Goal: Task Accomplishment & Management: Complete application form

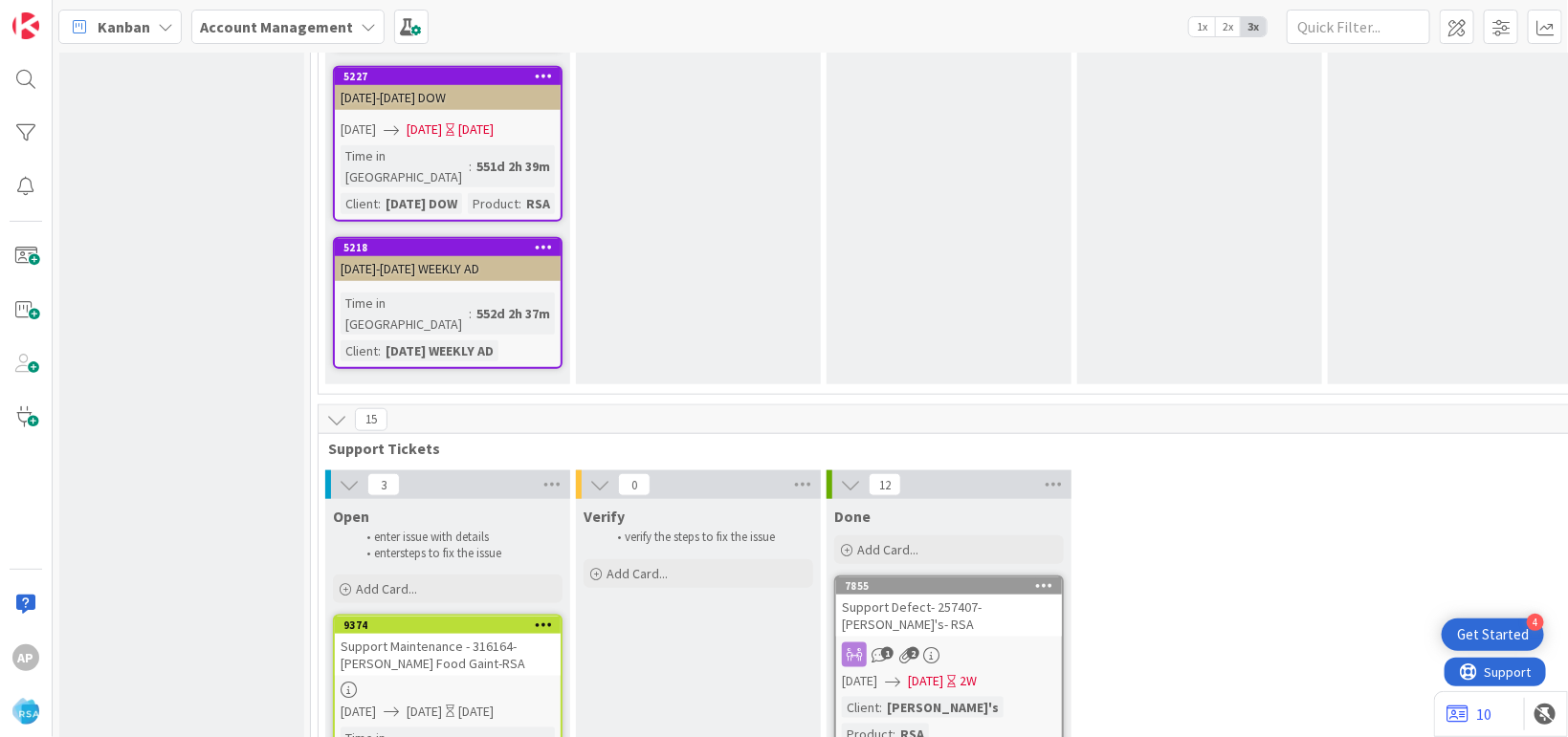
scroll to position [4079, 0]
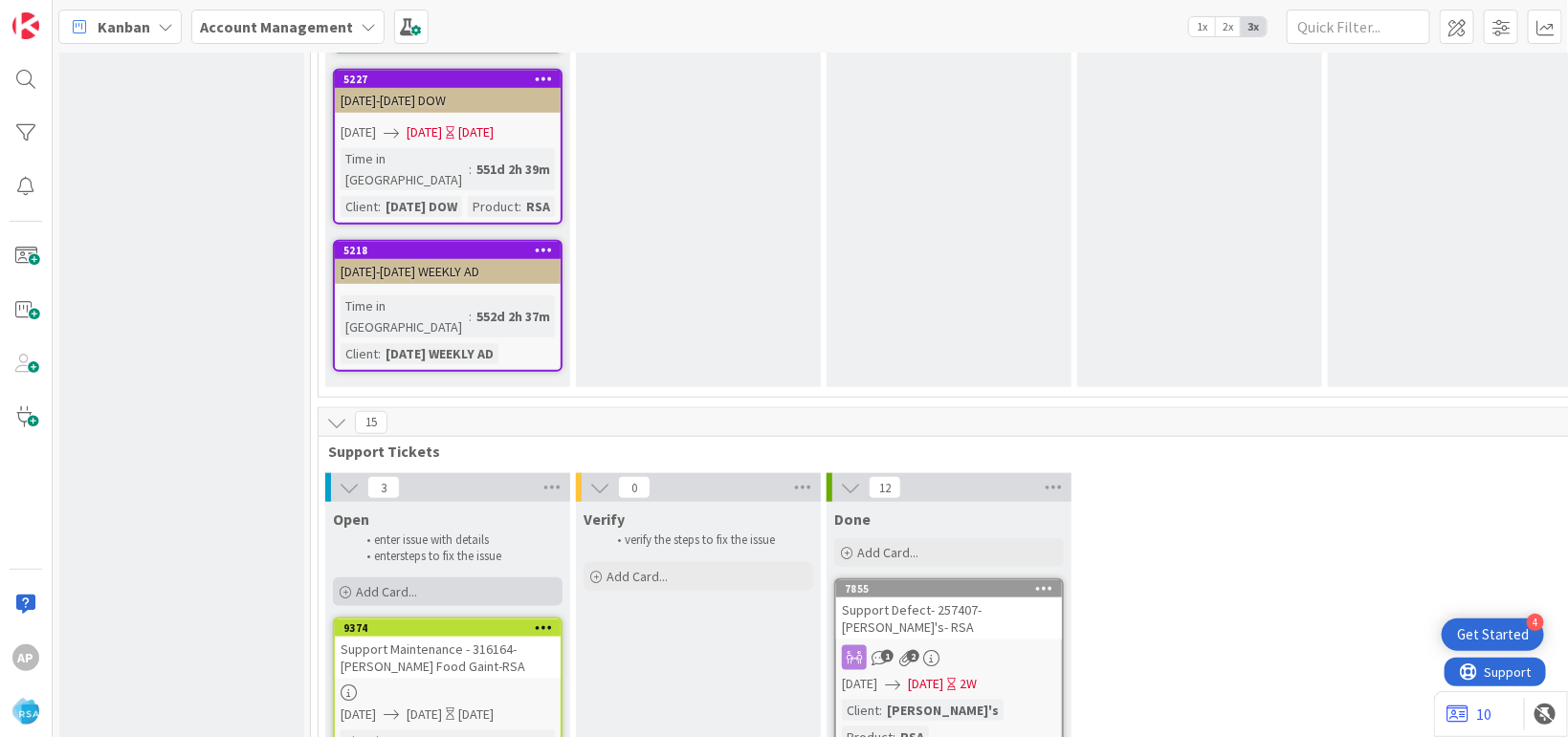
click at [429, 577] on div "Add Card..." at bounding box center [448, 591] width 230 height 28
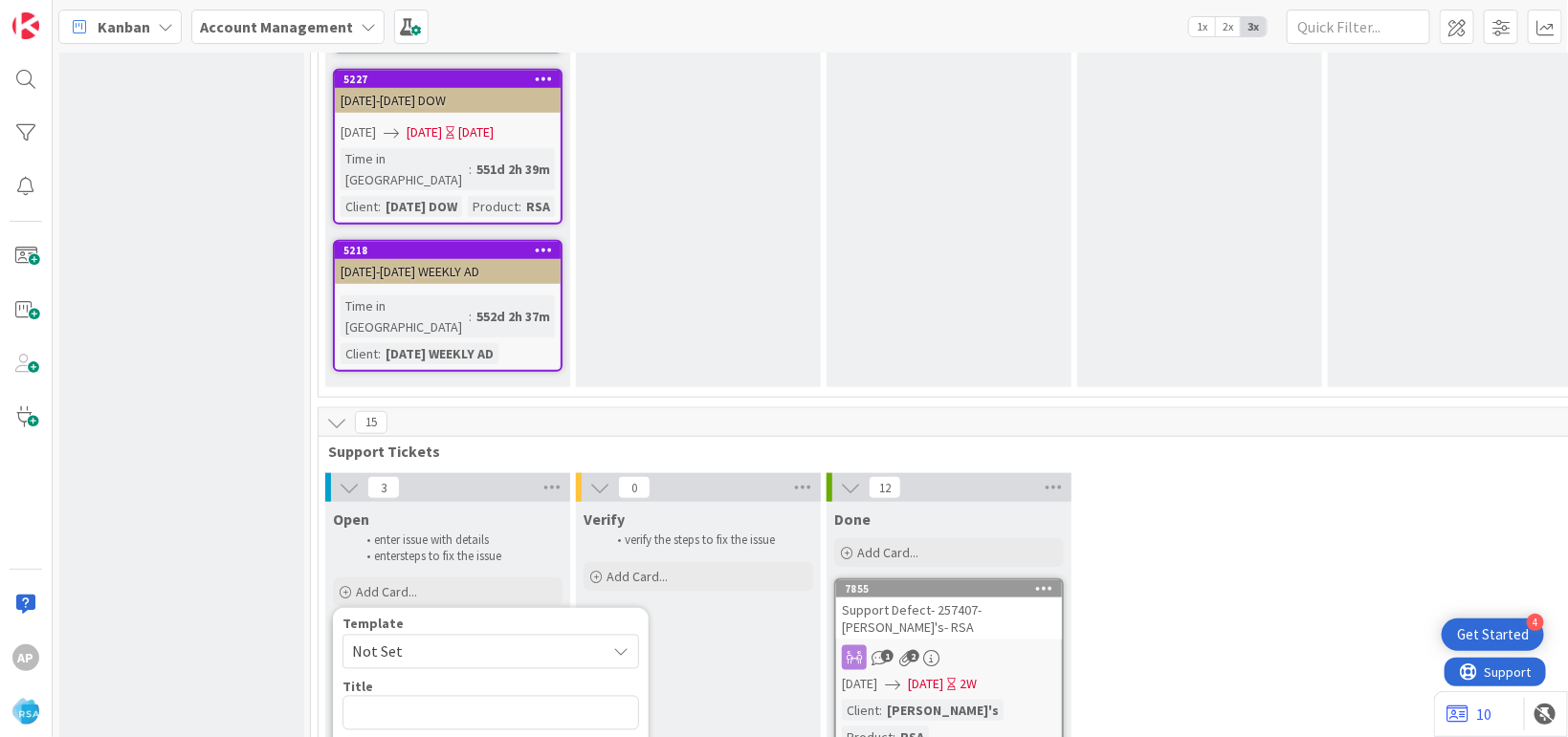
click at [440, 640] on span "Not Set" at bounding box center [471, 652] width 240 height 25
type textarea "x"
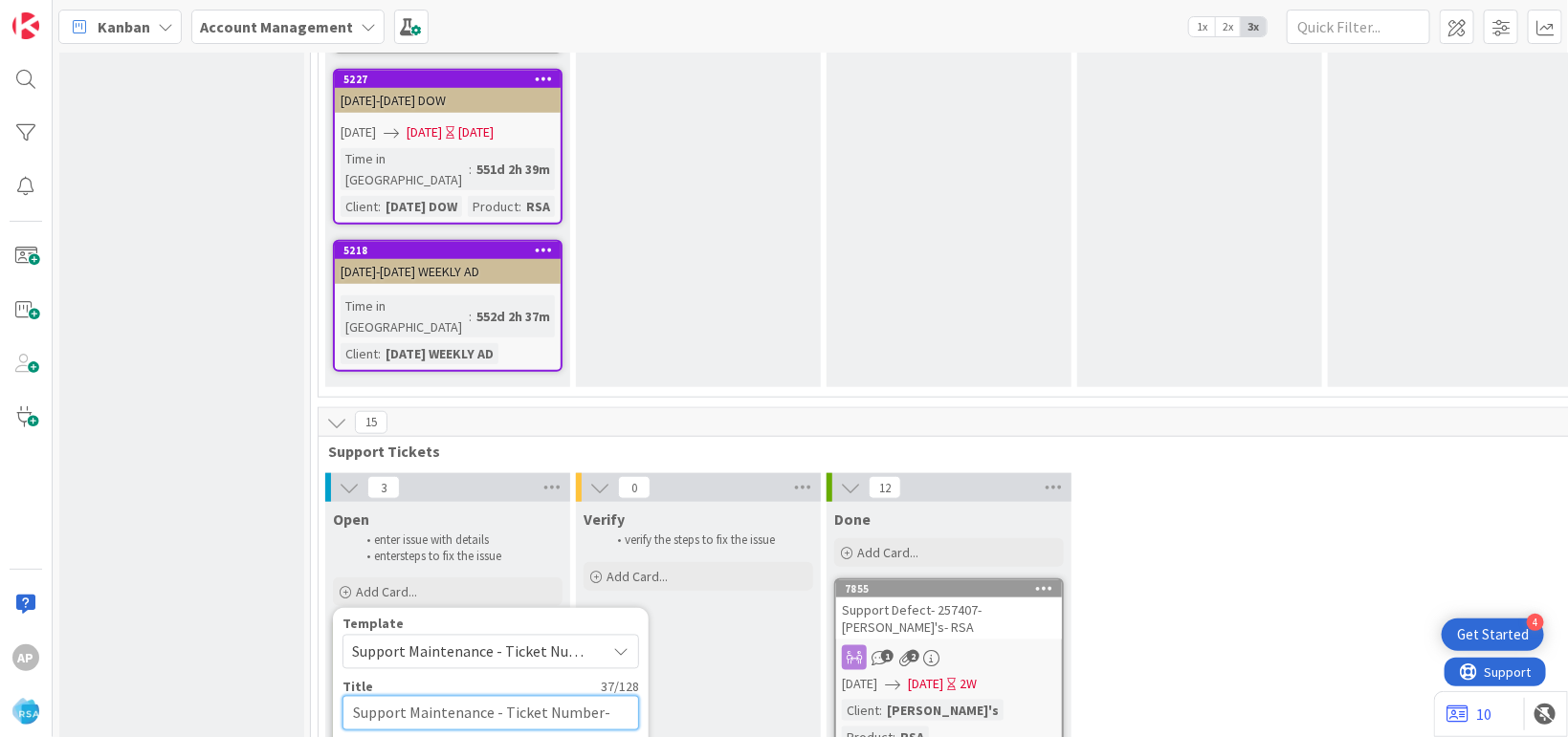
click at [595, 696] on textarea "Support Maintenance - Ticket Number-" at bounding box center [491, 713] width 296 height 34
type textarea "Support Maintenance - Ticket Numbe-"
type textarea "x"
type textarea "Support Maintenance - Ticket Numb-"
type textarea "x"
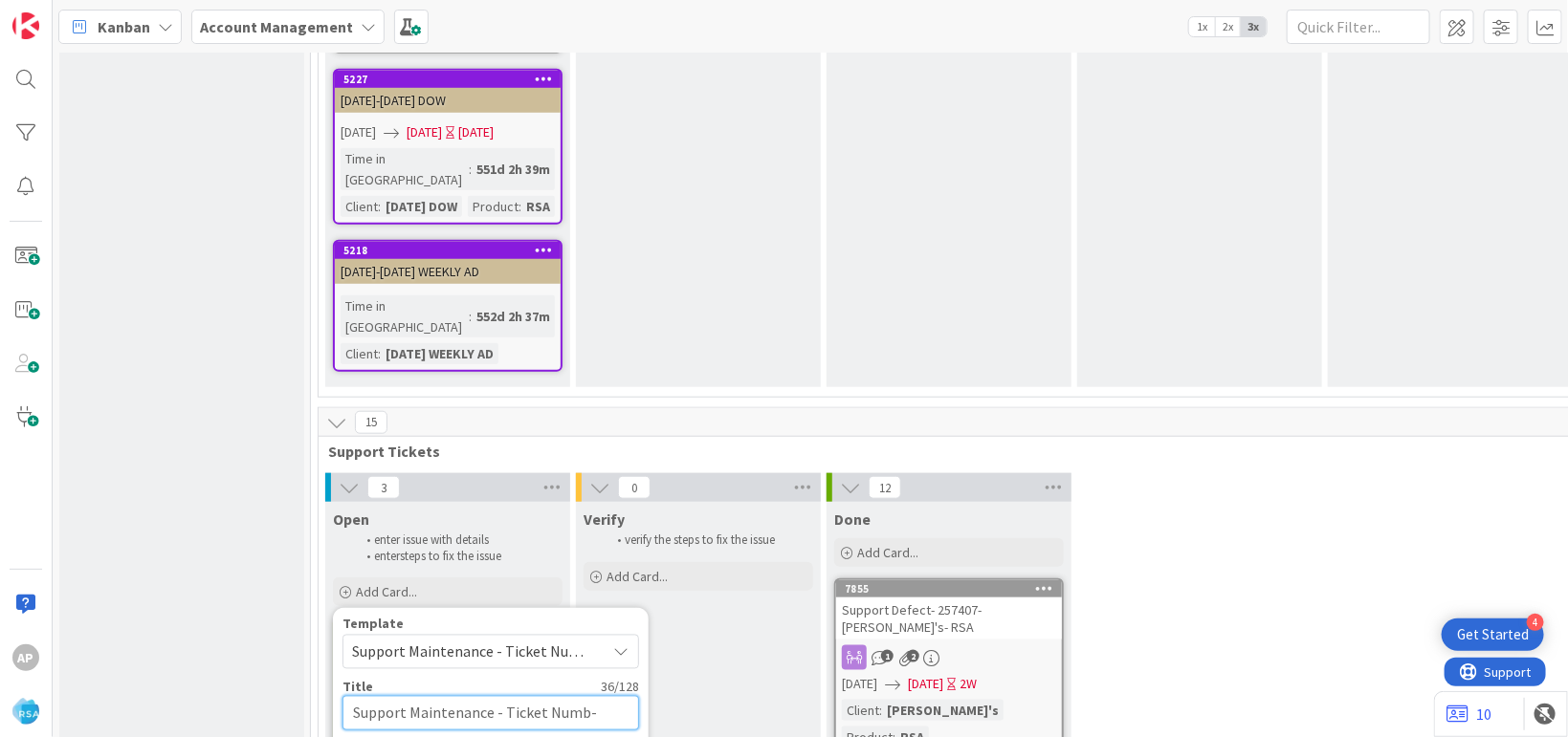
type textarea "Support Maintenance - Ticket Num-"
type textarea "x"
type textarea "Support Maintenance - Ticket Nu-"
type textarea "x"
type textarea "Support Maintenance - Ticket N-"
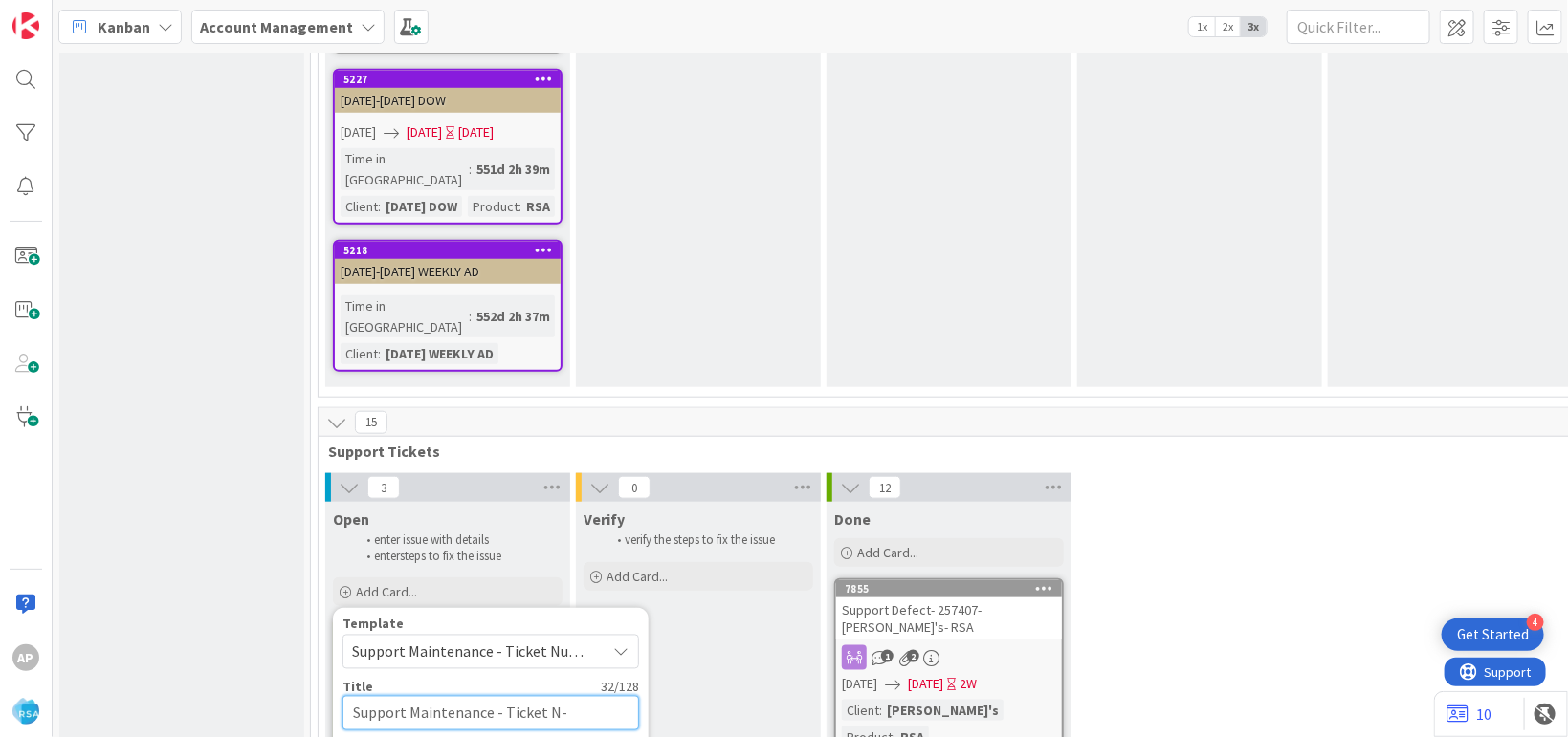
type textarea "x"
type textarea "Support Maintenance - Ticket -"
type textarea "x"
type textarea "Support Maintenance - Ticket-"
type textarea "x"
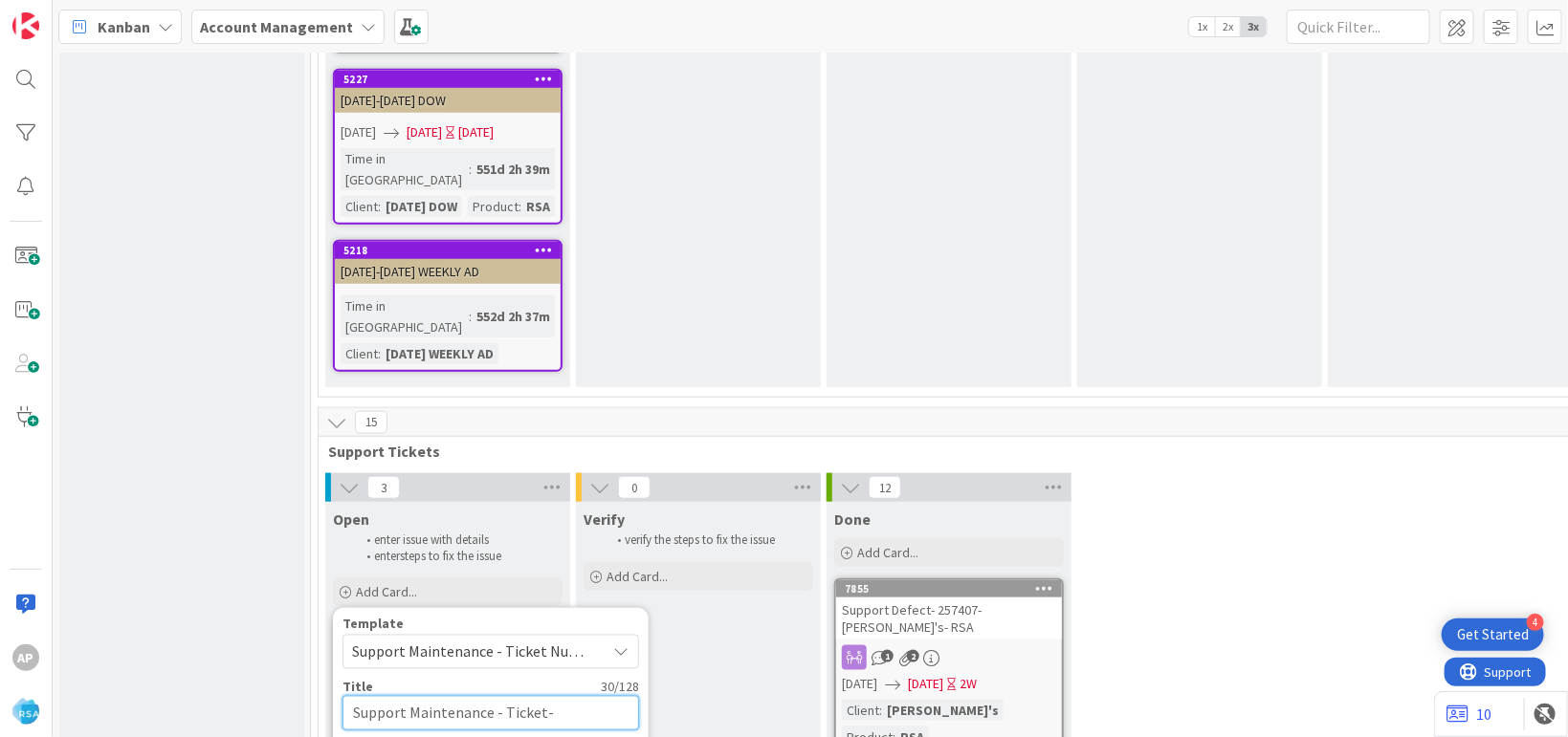
type textarea "Support Maintenance - Ticke-"
type textarea "x"
type textarea "Support Maintenance - Tick-"
type textarea "x"
type textarea "Support Maintenance - Tic-"
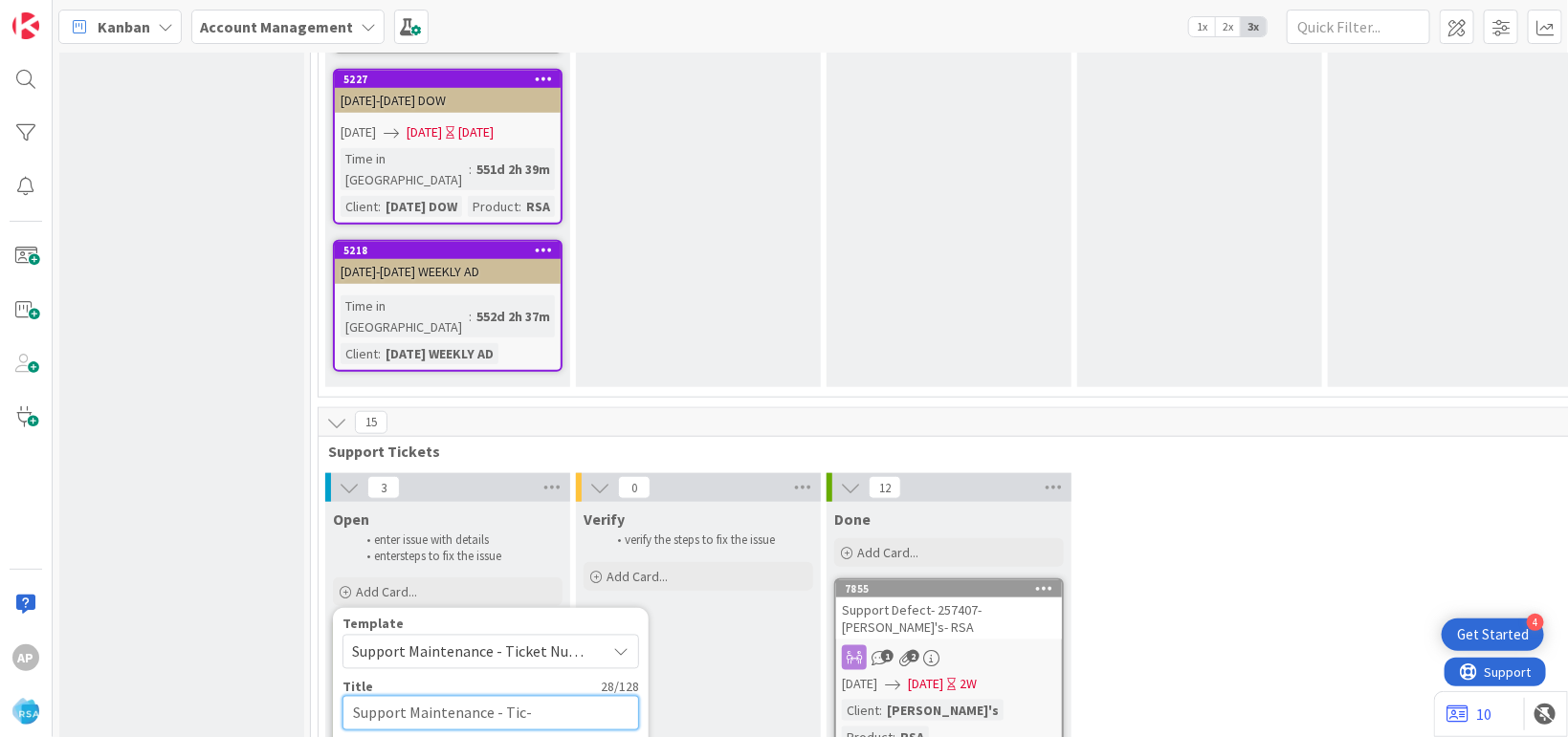
type textarea "x"
type textarea "Support Maintenance - Ti-"
type textarea "x"
type textarea "Support Maintenance - T-"
type textarea "x"
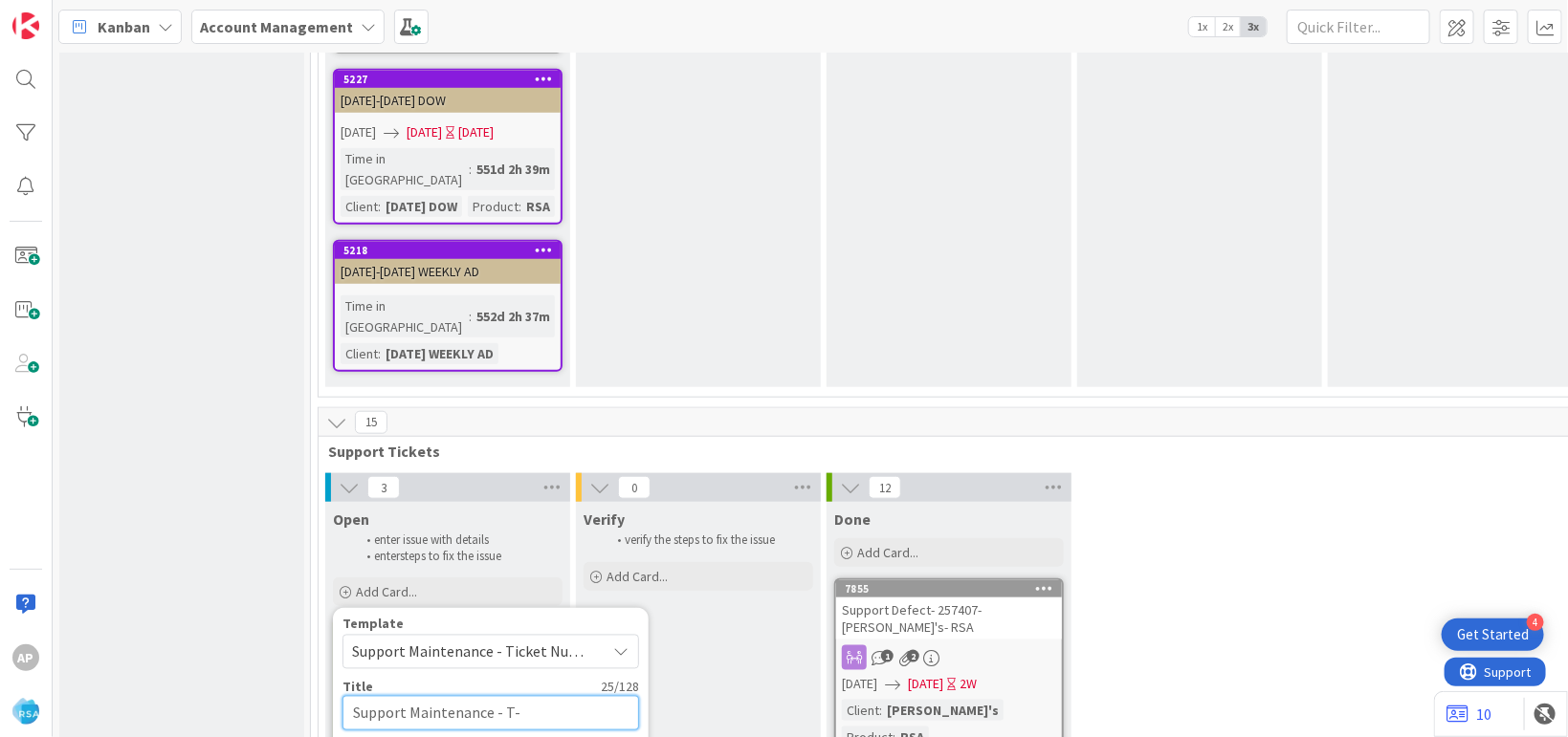
type textarea "Support Maintenance - -"
type textarea "x"
type textarea "Support Maintenance - 3-"
type textarea "x"
type textarea "Support Maintenance - 31-"
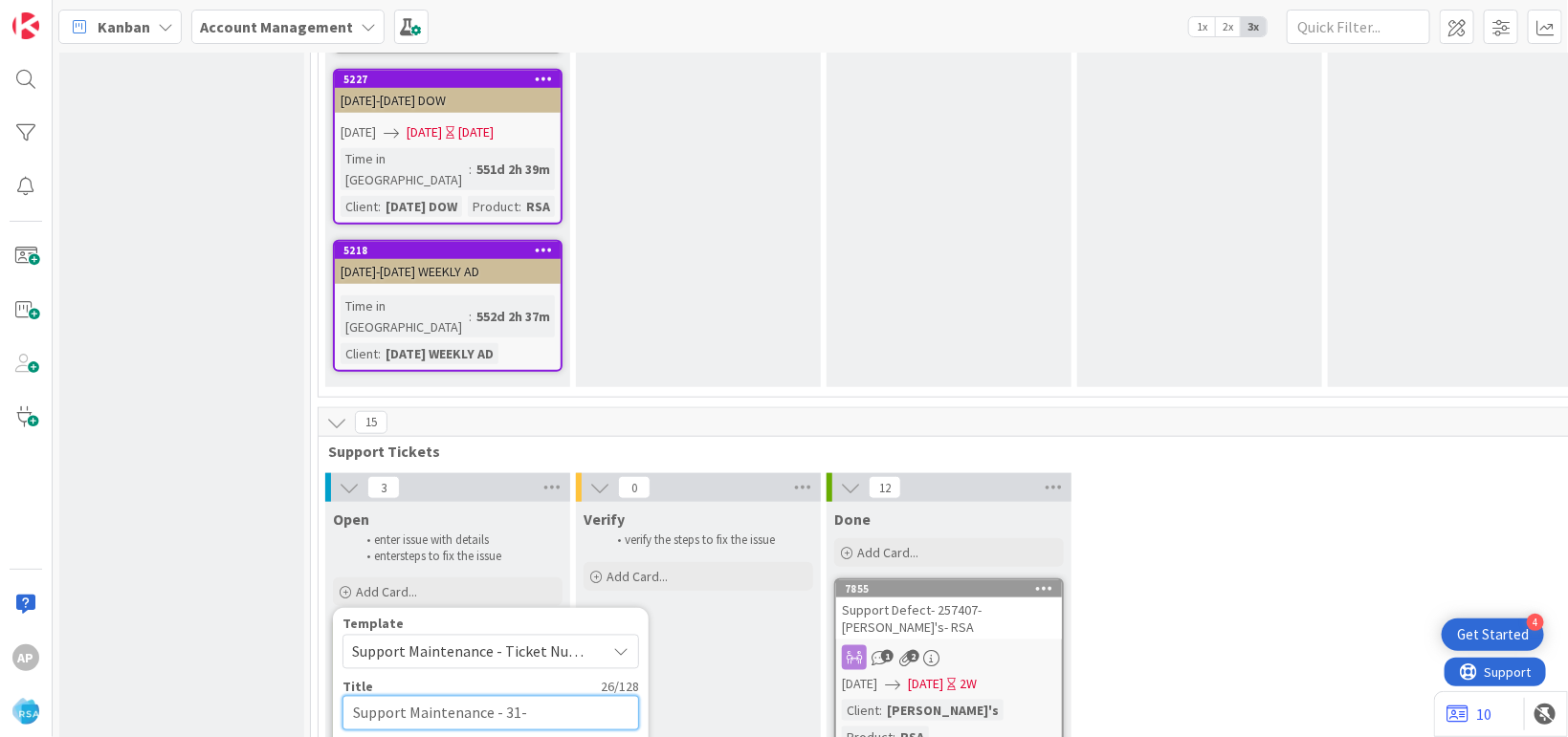
type textarea "x"
type textarea "Support Maintenance - 316-"
type textarea "x"
type textarea "Support Maintenance - 3167-"
type textarea "x"
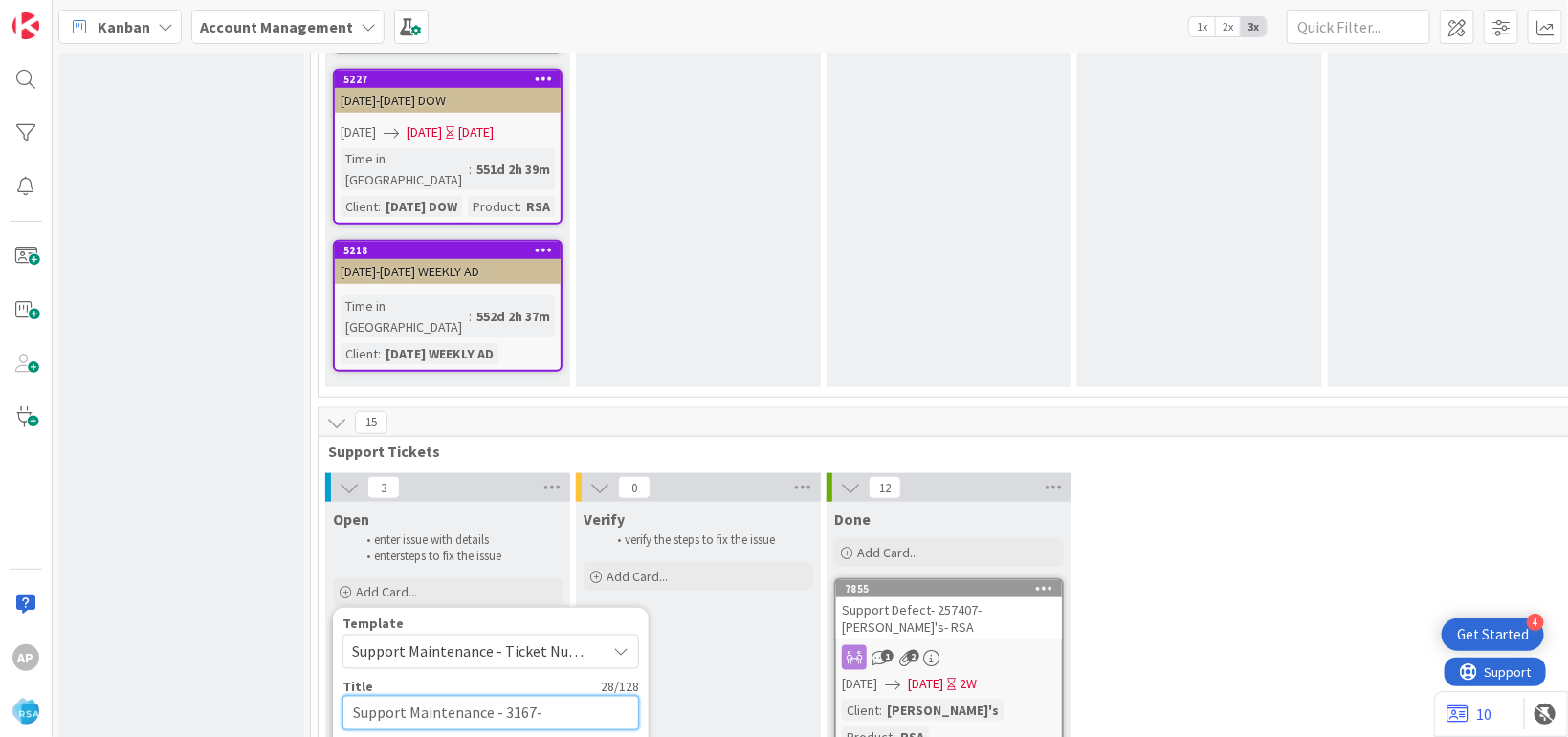
type textarea "Support Maintenance - 31676-"
type textarea "x"
type textarea "Support Maintenance - 316767-Suns"
type textarea "x"
type textarea "Support Maintenance - 316767-Sunshi"
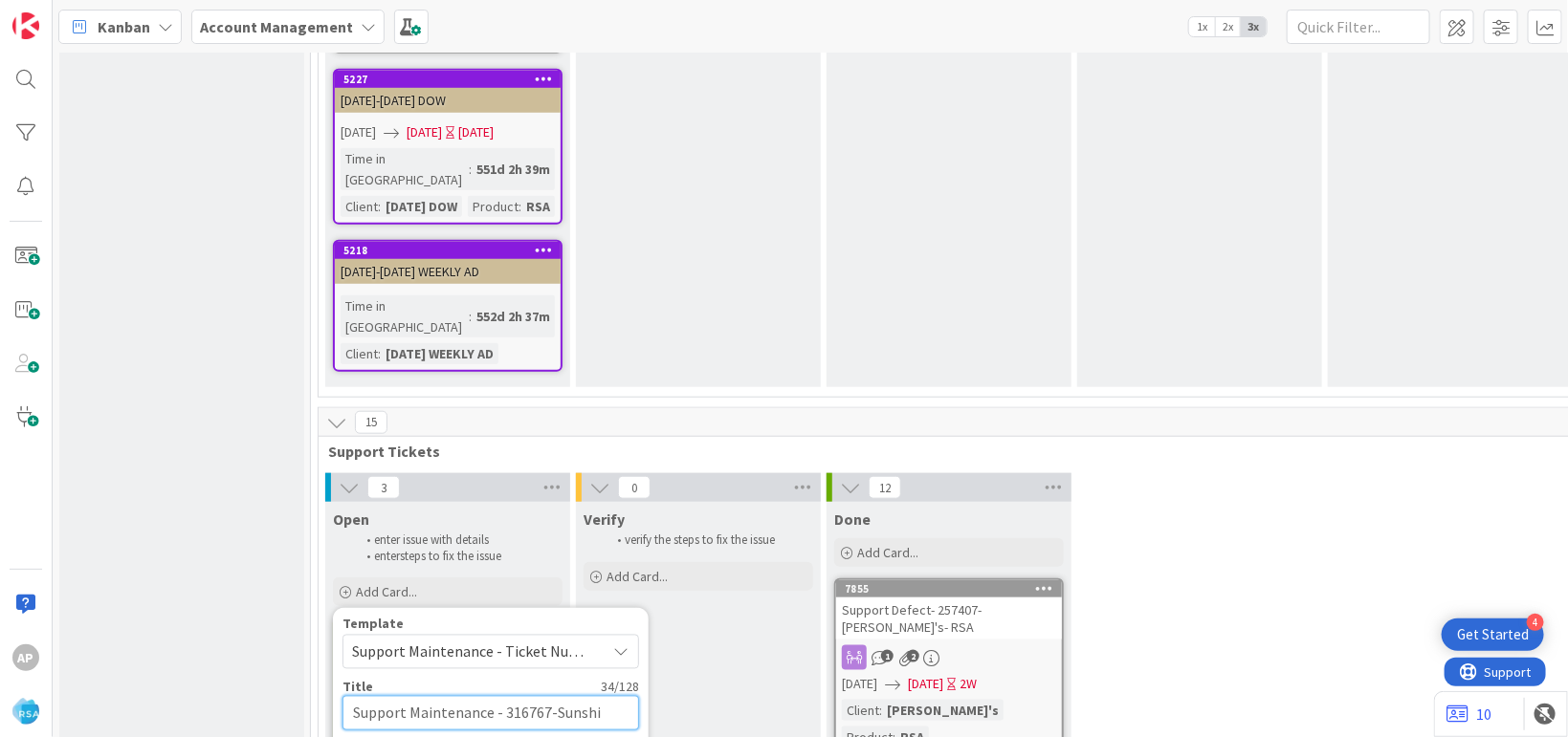
type textarea "x"
type textarea "Support Maintenance - 316767-Sunshine F"
type textarea "x"
type textarea "Support Maintenance - 316767-Sunshine Fo"
type textarea "x"
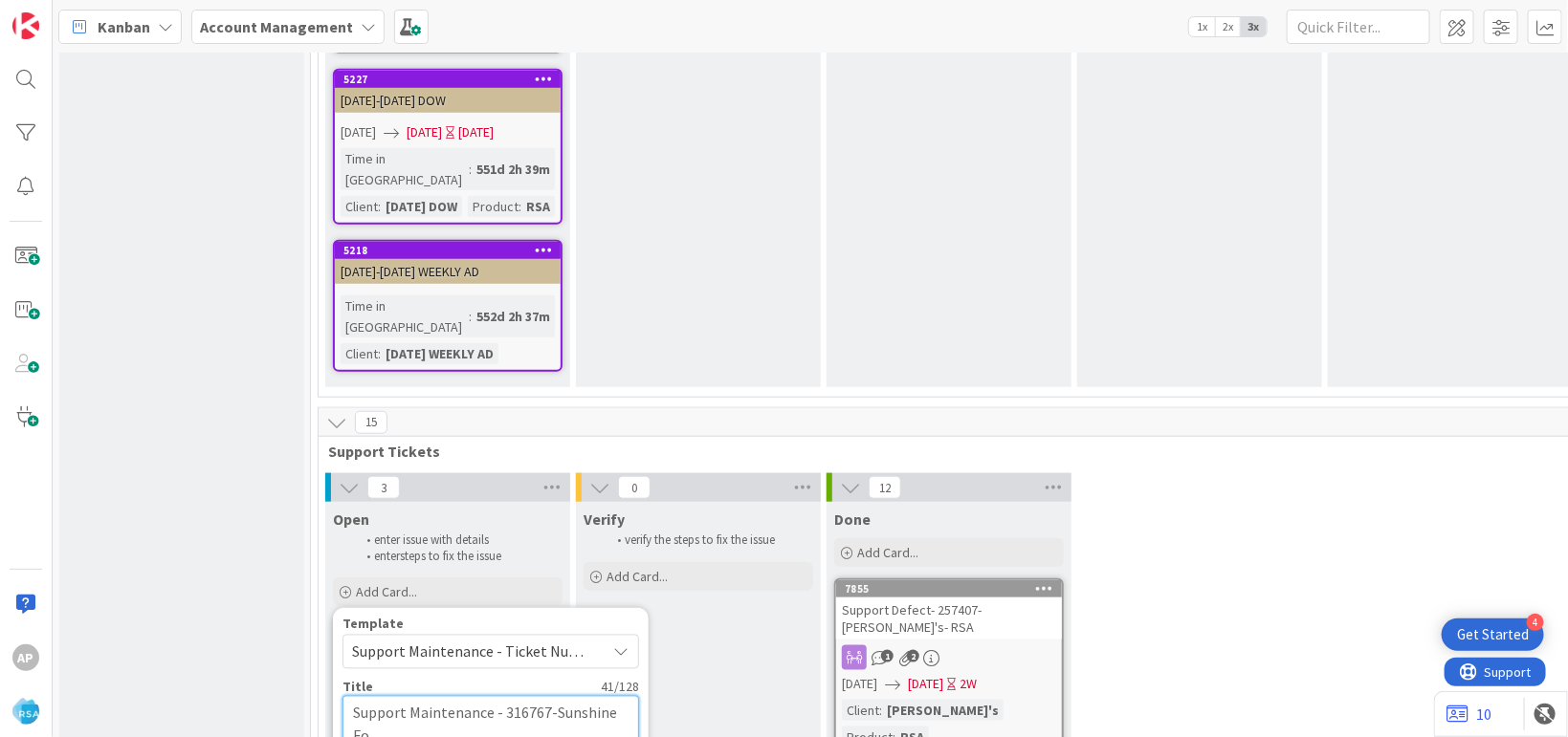
type textarea "Support Maintenance - 316767-Sunshine Foo"
type textarea "x"
type textarea "Support Maintenance - 316767-Sunshine Food"
type textarea "x"
type textarea "Support Maintenance - 316767-Sunshine Foods"
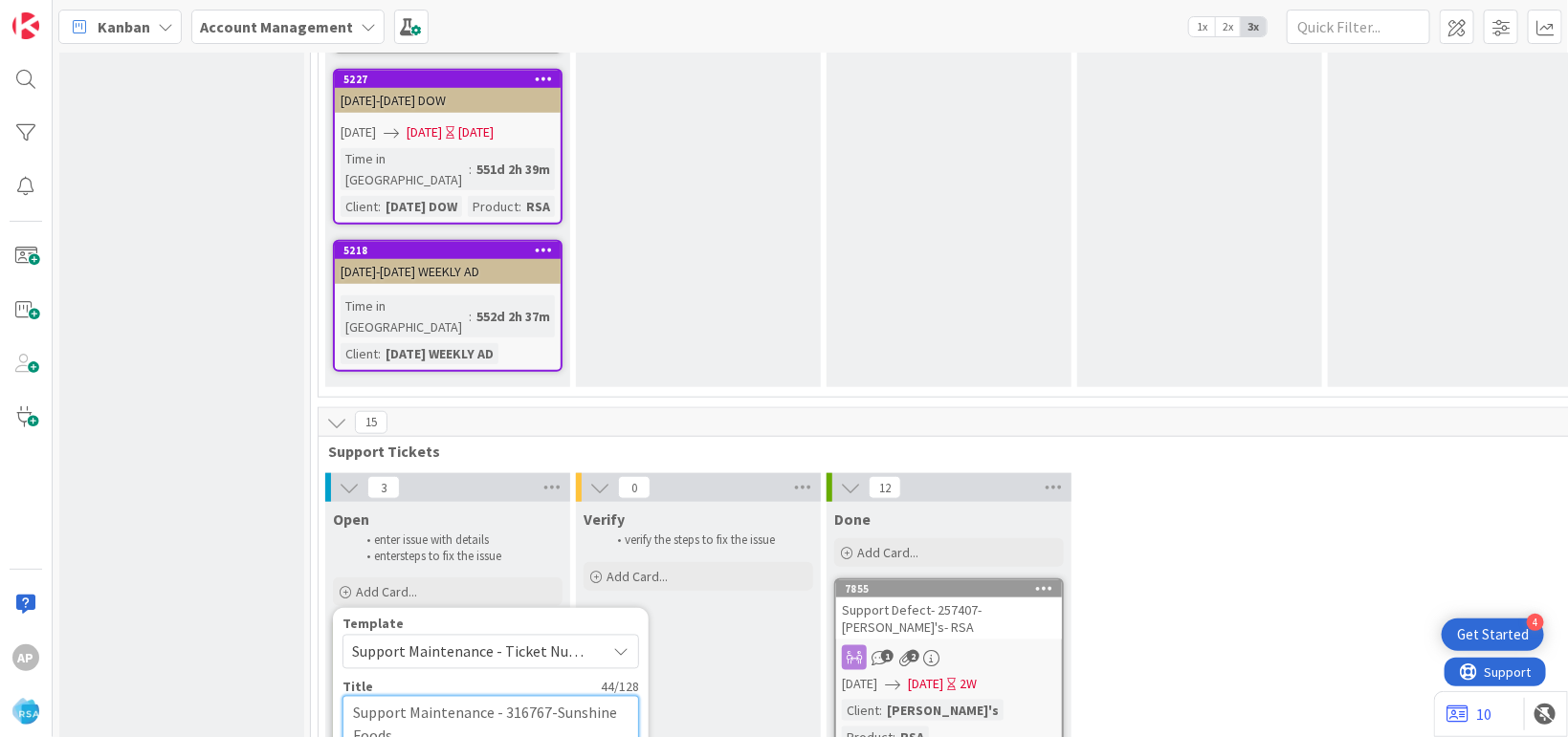
type textarea "x"
type textarea "Support Maintenance - 316767-Sunshine Foods"
click at [438, 696] on textarea "Support Maintenance - 316767-Sunshine Foods" at bounding box center [491, 725] width 296 height 58
type textarea "x"
type textarea "Support Maintenance - 316767-Sunshine Foods -"
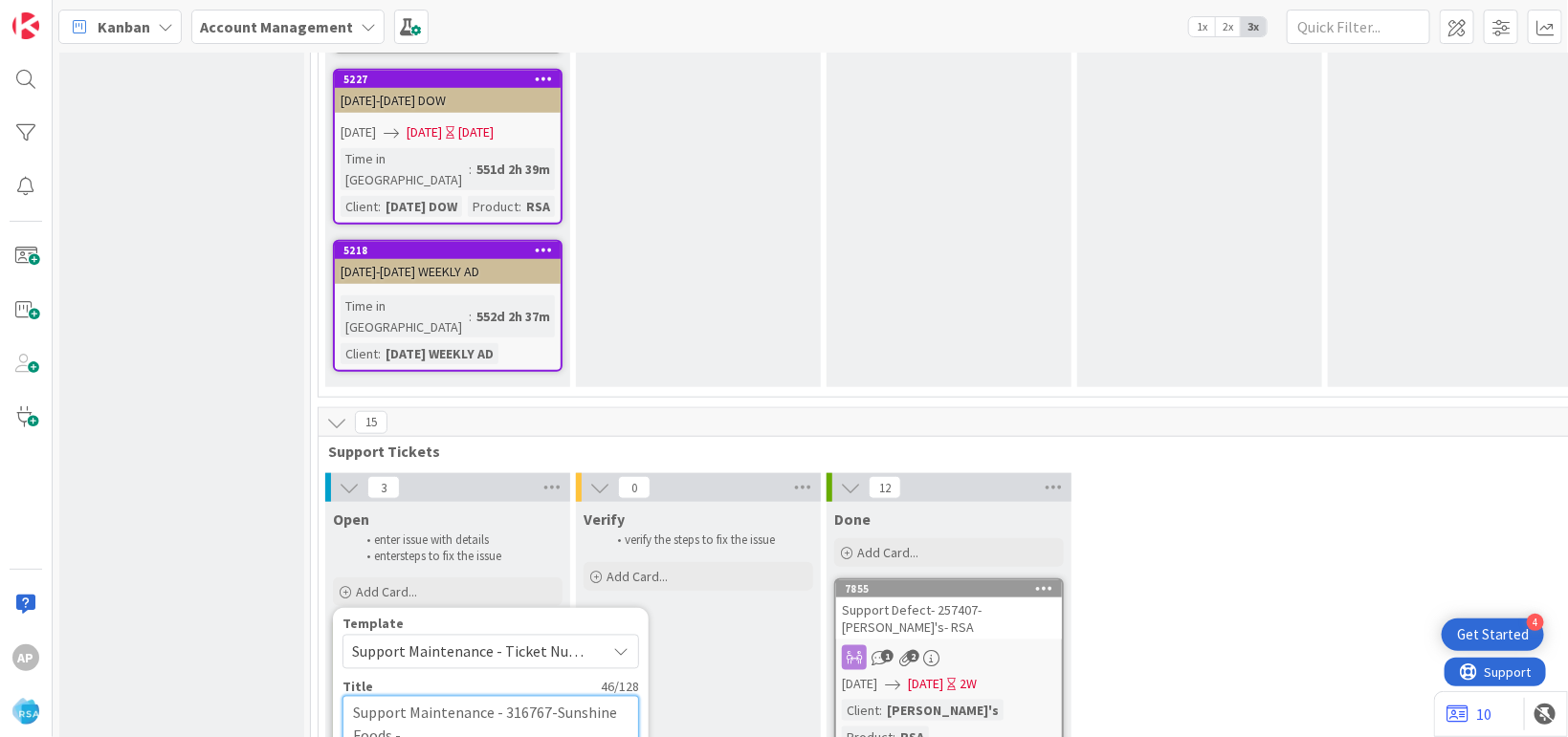
type textarea "x"
type textarea "Support Maintenance - 316767-Sunshine Foods -R"
type textarea "x"
type textarea "Support Maintenance - 316767-Sunshine Foods -RS"
type textarea "x"
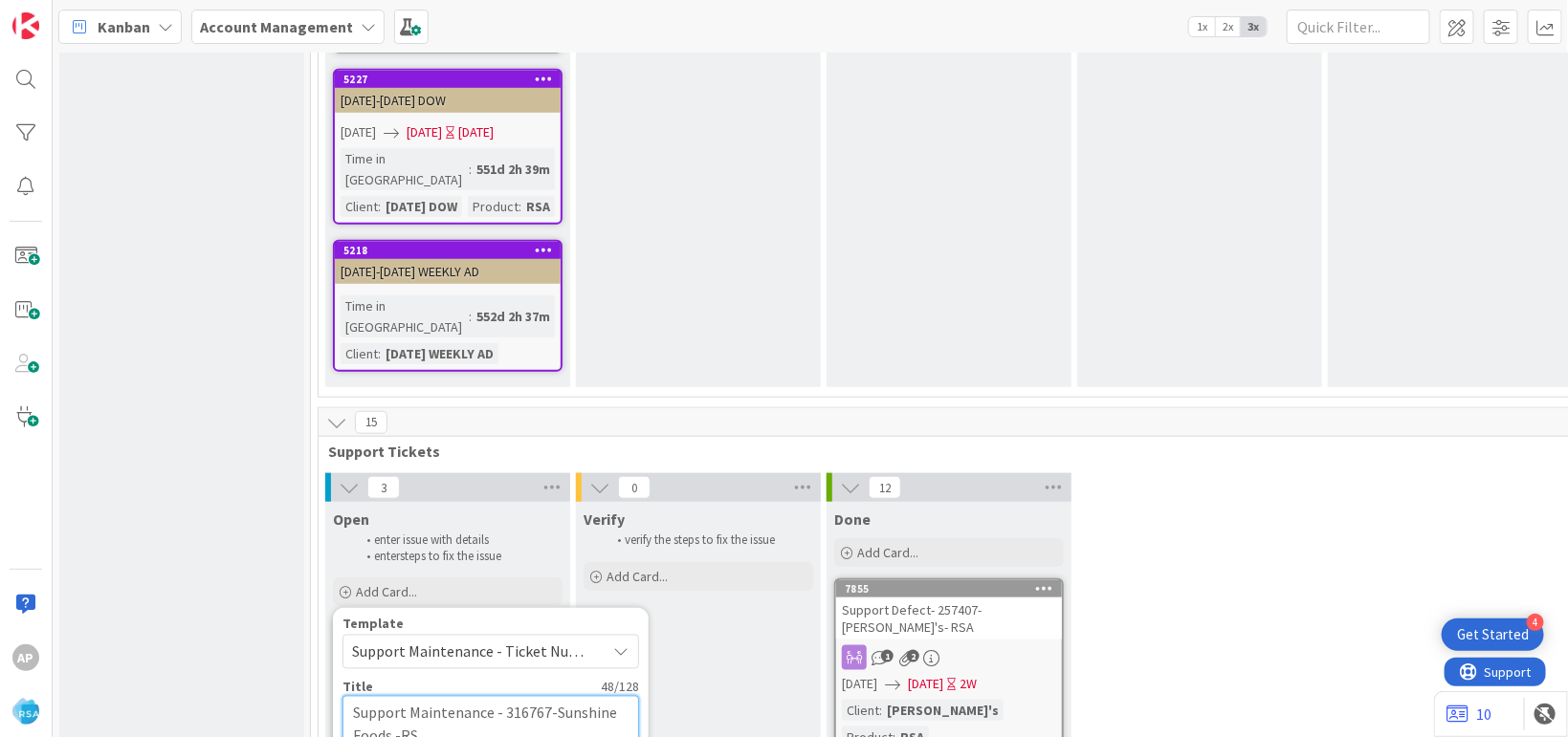
type textarea "Support Maintenance - 316767-Sunshine Foods -RSA"
type textarea "x"
type textarea "Support Maintenance - 316767-Sunshine Foods -RS"
type textarea "x"
type textarea "Support Maintenance - 316767-Sunshine Foods -R"
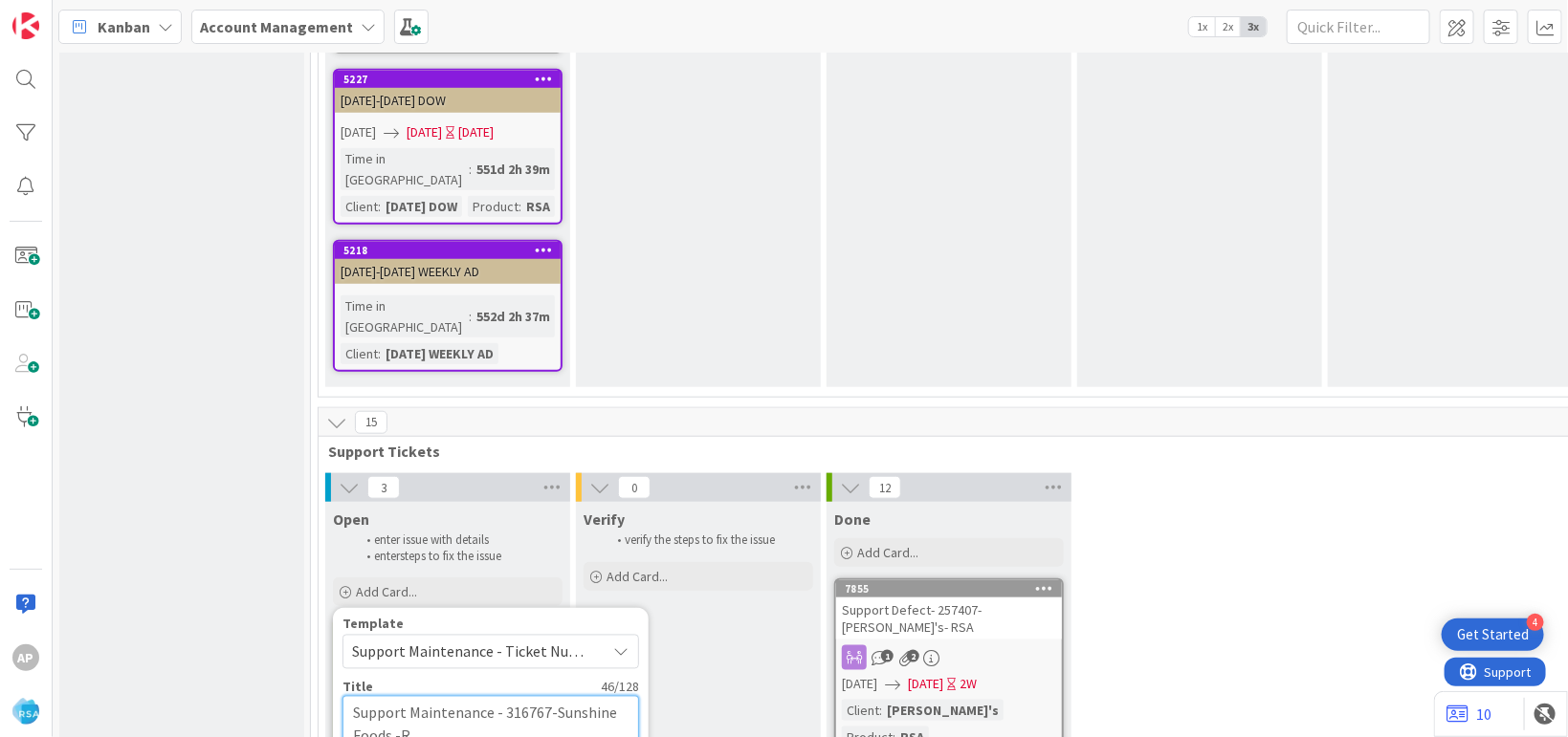
type textarea "x"
type textarea "Support Maintenance - 316767-Sunshine Foods -RS"
type textarea "x"
type textarea "Support Maintenance - 316767-Sunshine Foods -RSA"
type textarea "x"
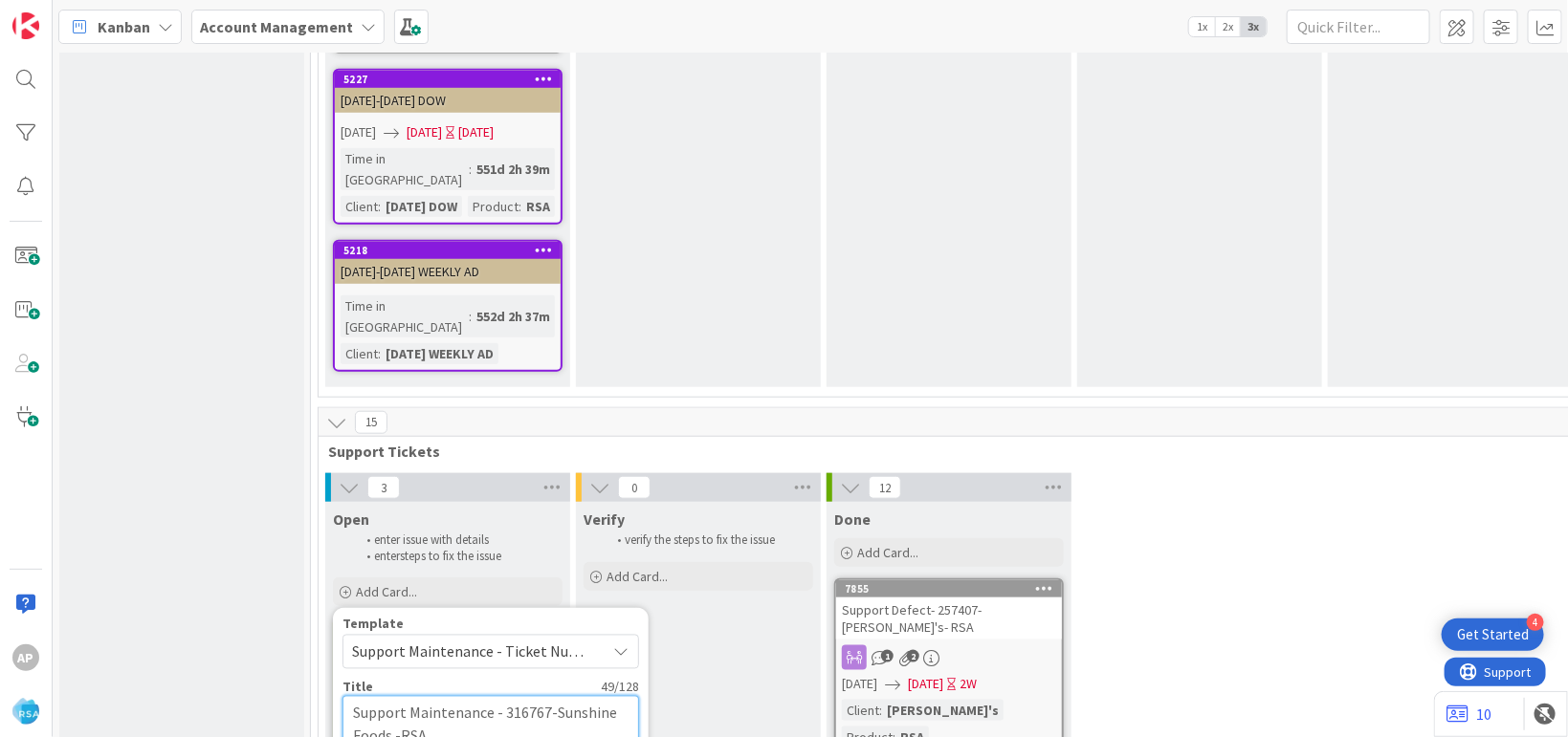
type textarea "Support Maintenance - 316767-Sunshine Foods -RSA"
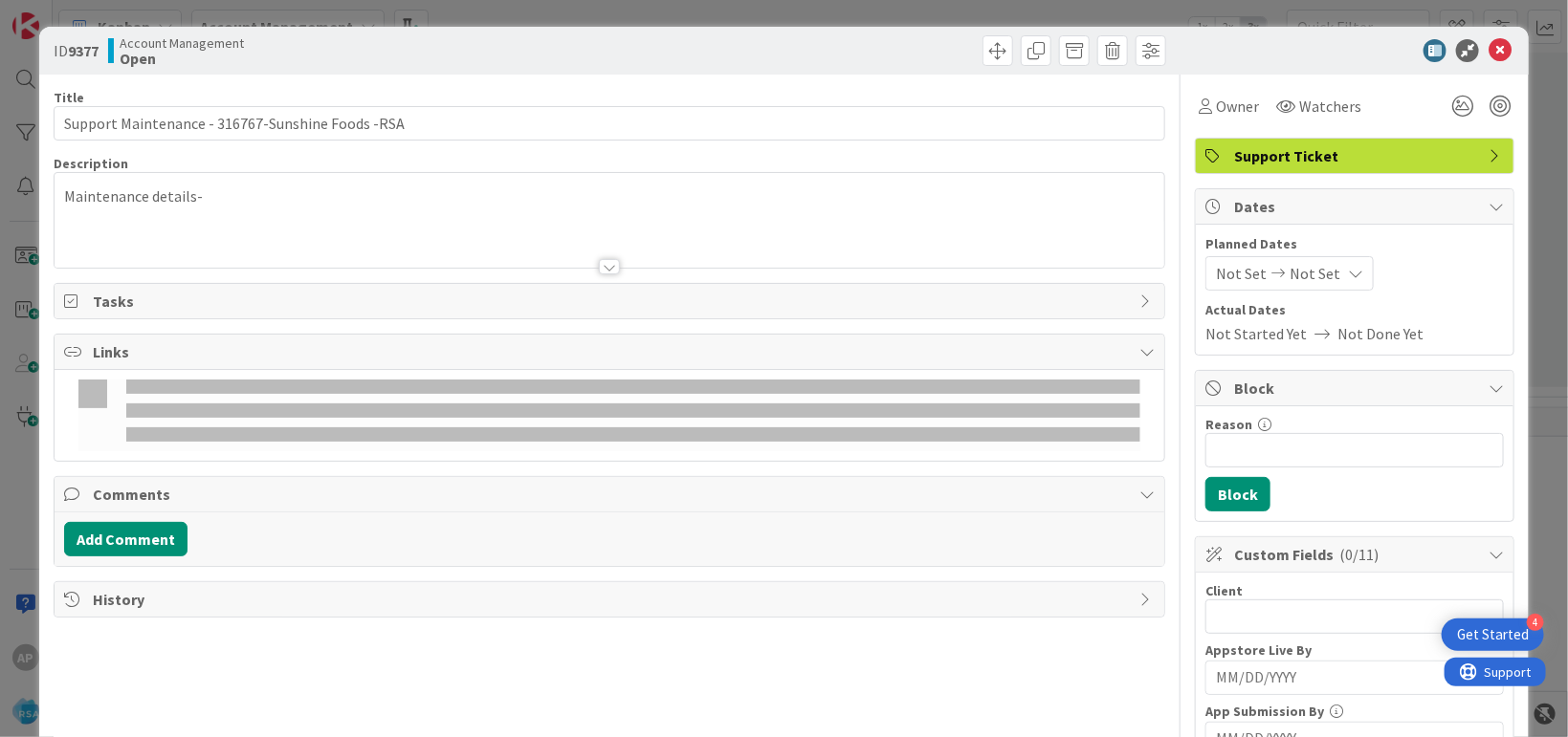
click at [267, 185] on div "Maintenance details-" at bounding box center [609, 225] width 1109 height 86
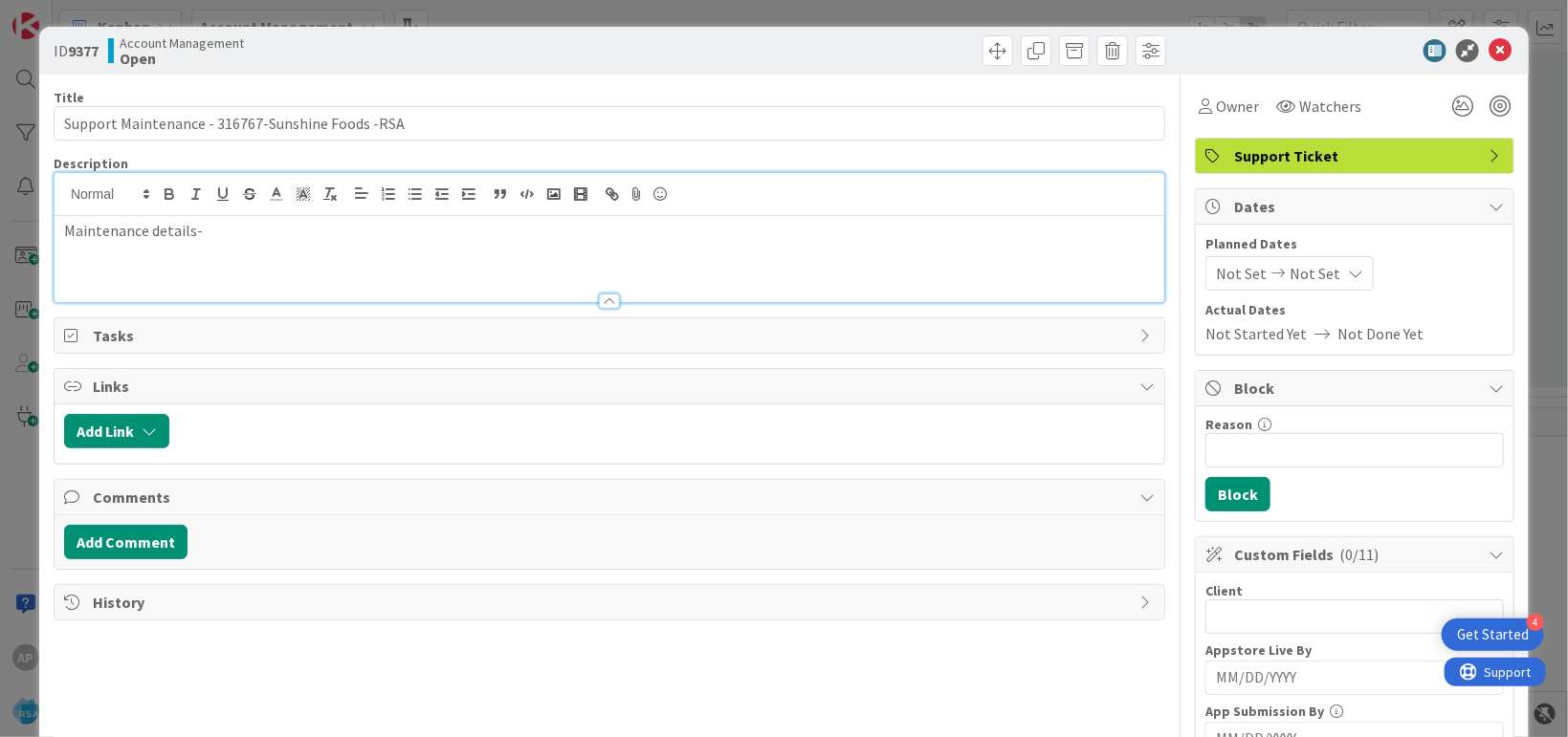
click at [243, 229] on p "Maintenance details-" at bounding box center [610, 231] width 1091 height 22
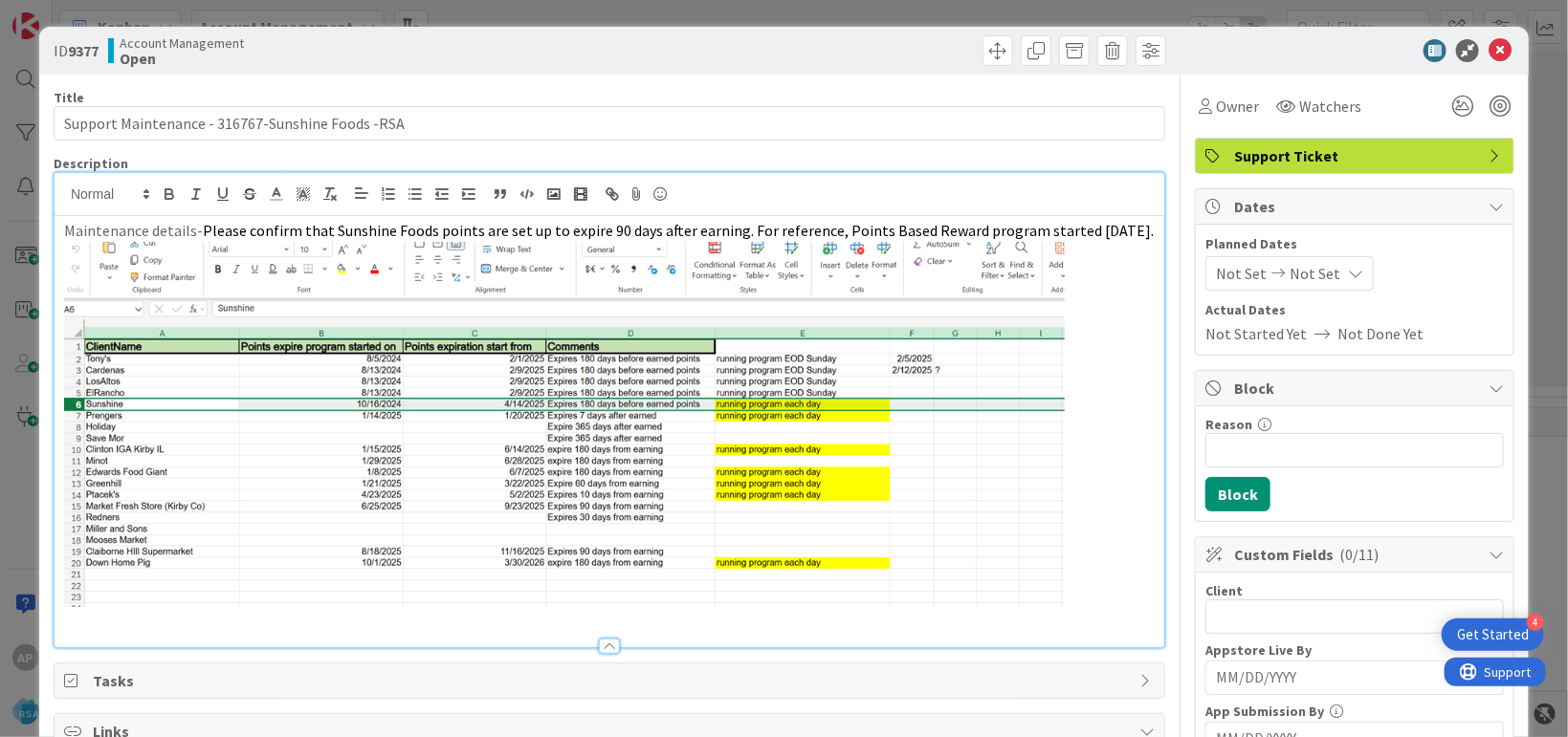
click at [248, 229] on span "Please confirm that Sunshine Foods points are set up to expire 90 days after ea…" at bounding box center [678, 231] width 951 height 19
click at [265, 235] on span "Please confirm that Sunshine Foods points are set up to expire 90 days after ea…" at bounding box center [678, 231] width 951 height 19
click at [1216, 274] on span "Not Set" at bounding box center [1241, 274] width 51 height 23
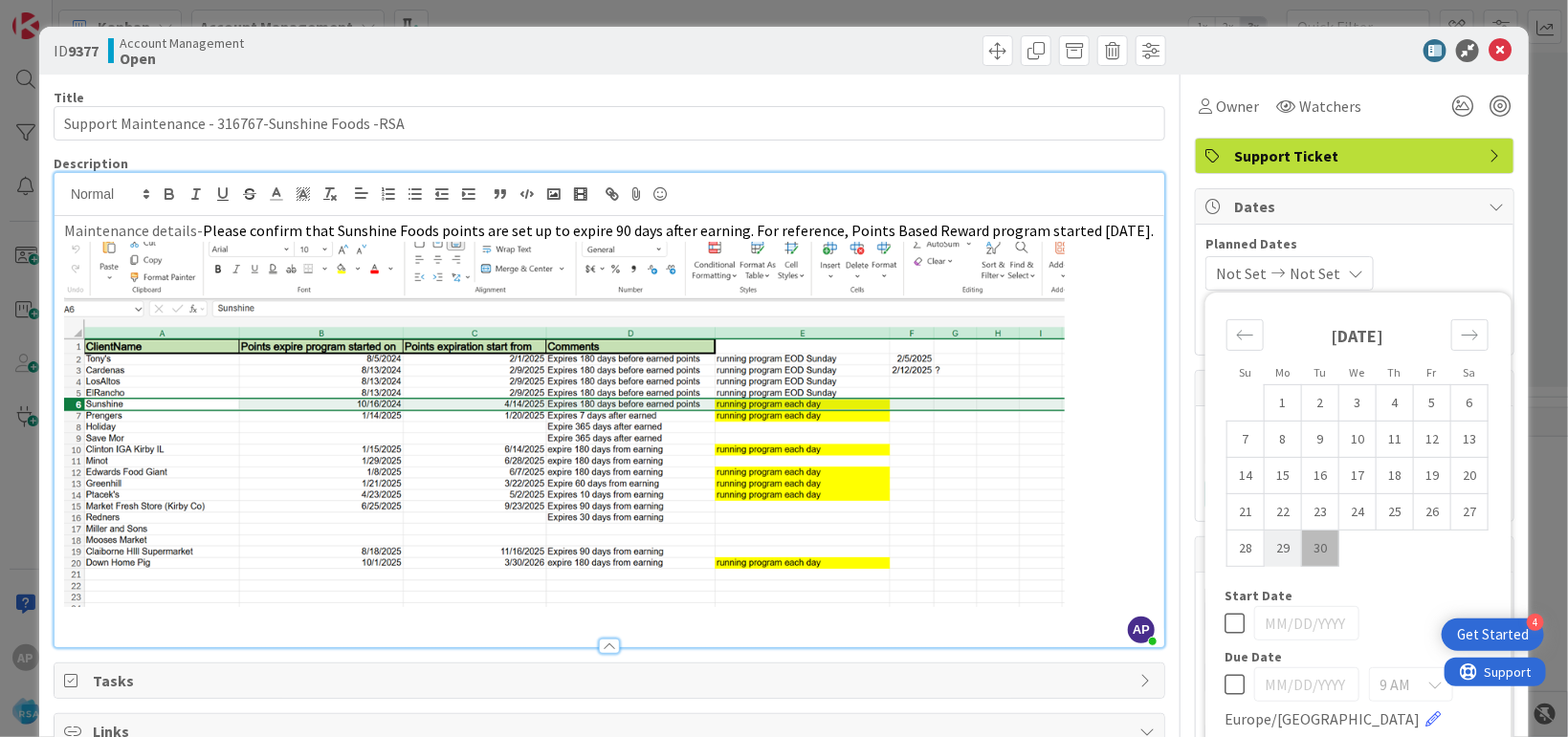
click at [1270, 553] on td "29" at bounding box center [1283, 547] width 37 height 36
type input "[DATE]"
click at [1461, 337] on icon "Move forward to switch to the next month." at bounding box center [1470, 335] width 19 height 18
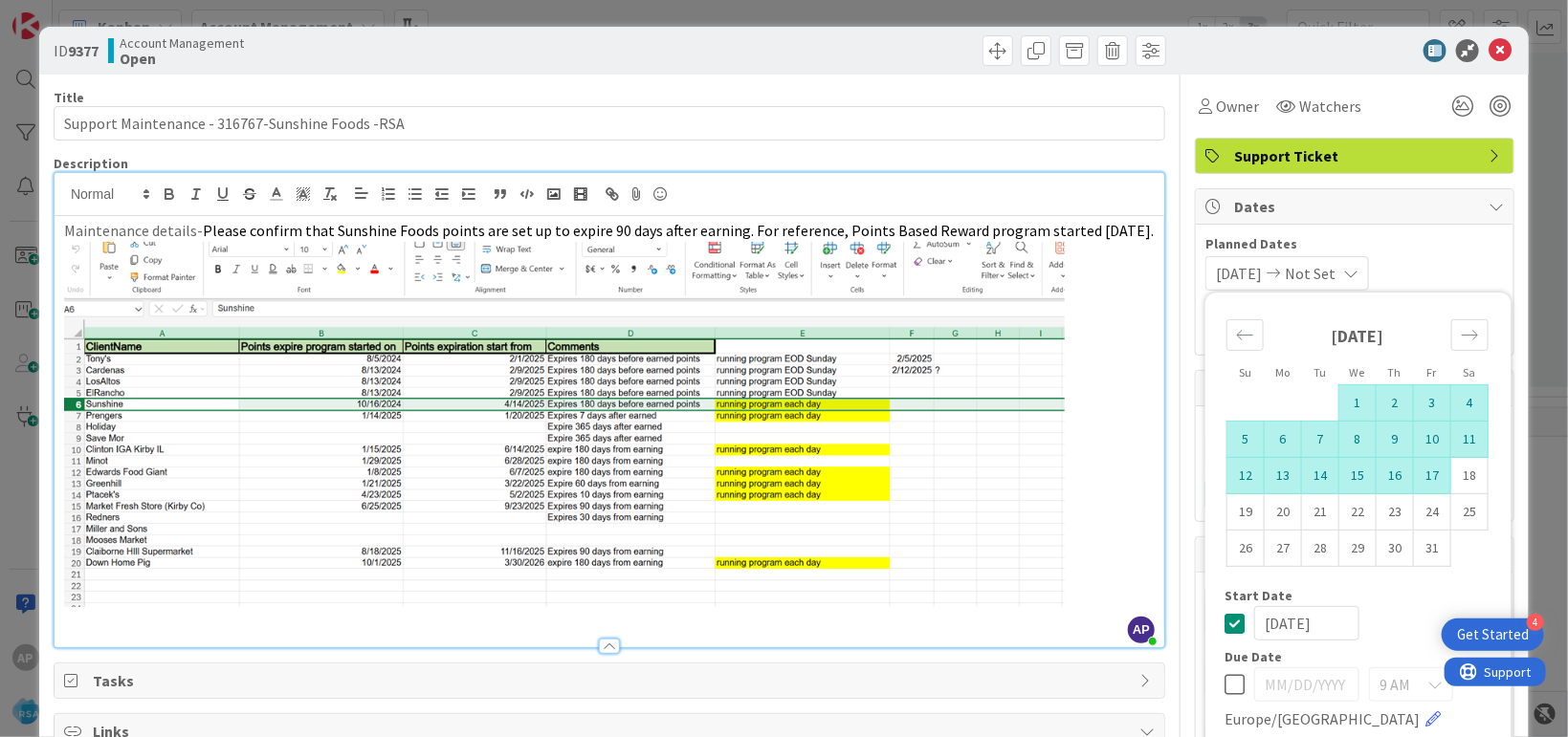
click at [1415, 436] on td "10" at bounding box center [1433, 438] width 37 height 36
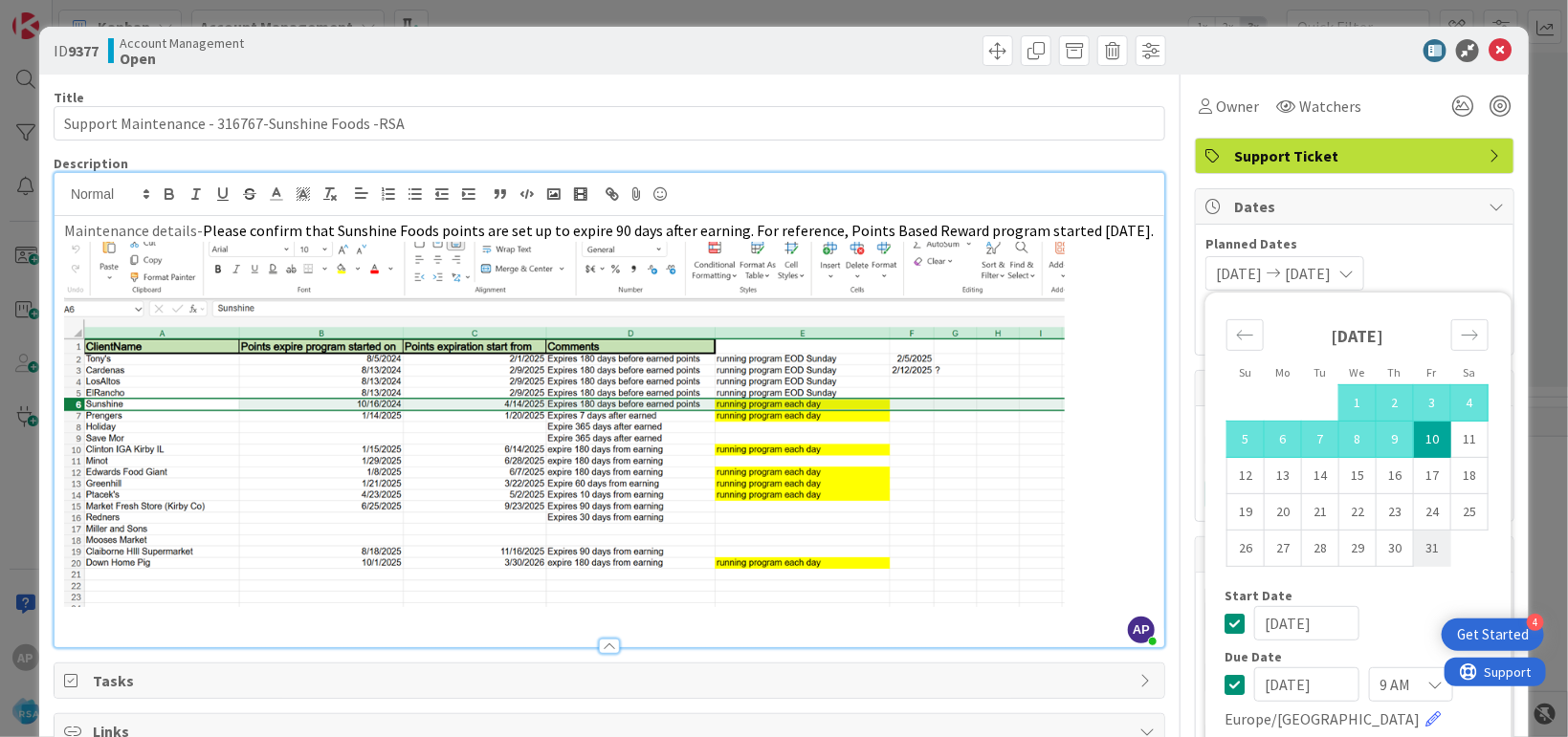
click at [1414, 530] on td "31" at bounding box center [1433, 547] width 37 height 36
click at [1049, 627] on div at bounding box center [609, 637] width 1109 height 20
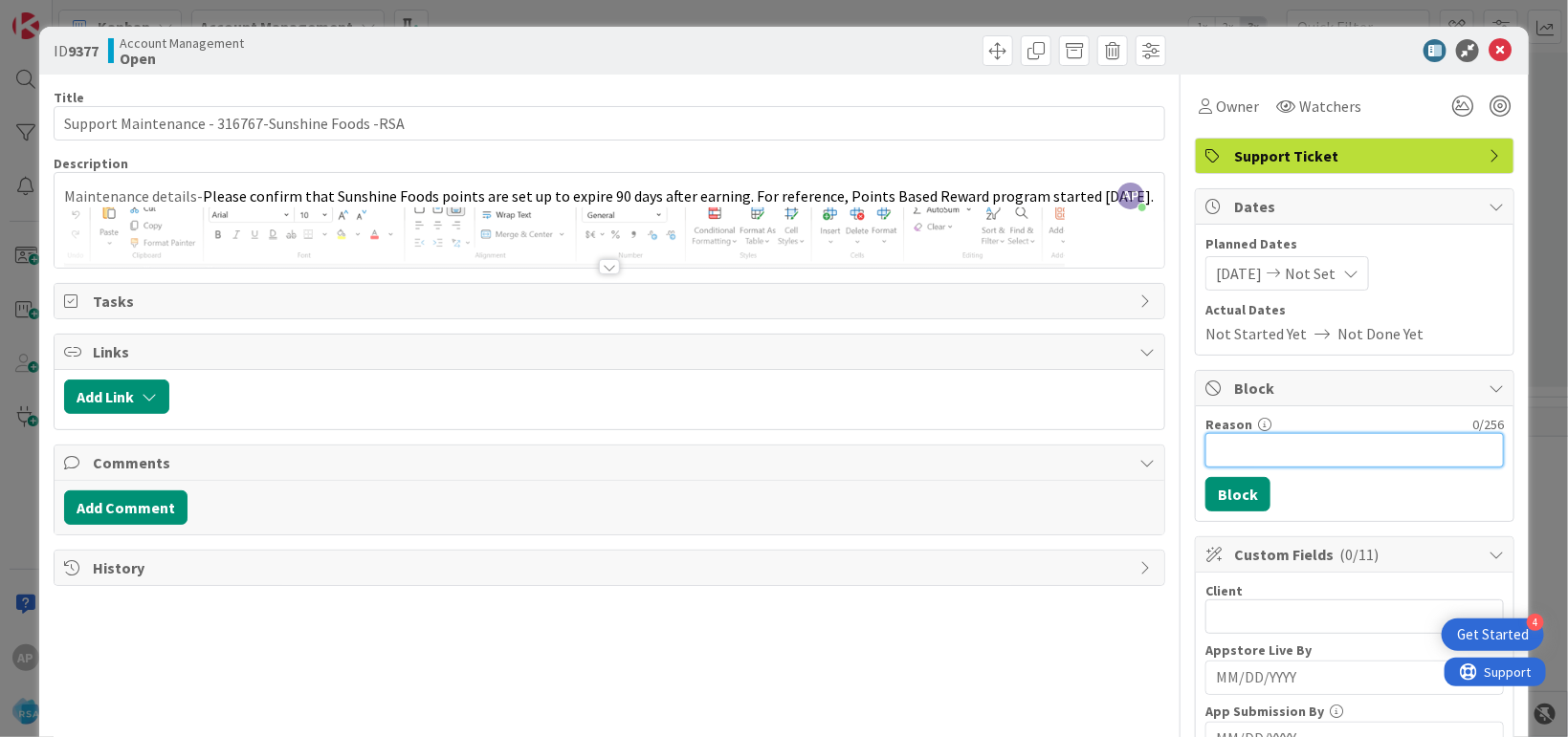
click at [1237, 452] on input "Reason" at bounding box center [1355, 450] width 298 height 34
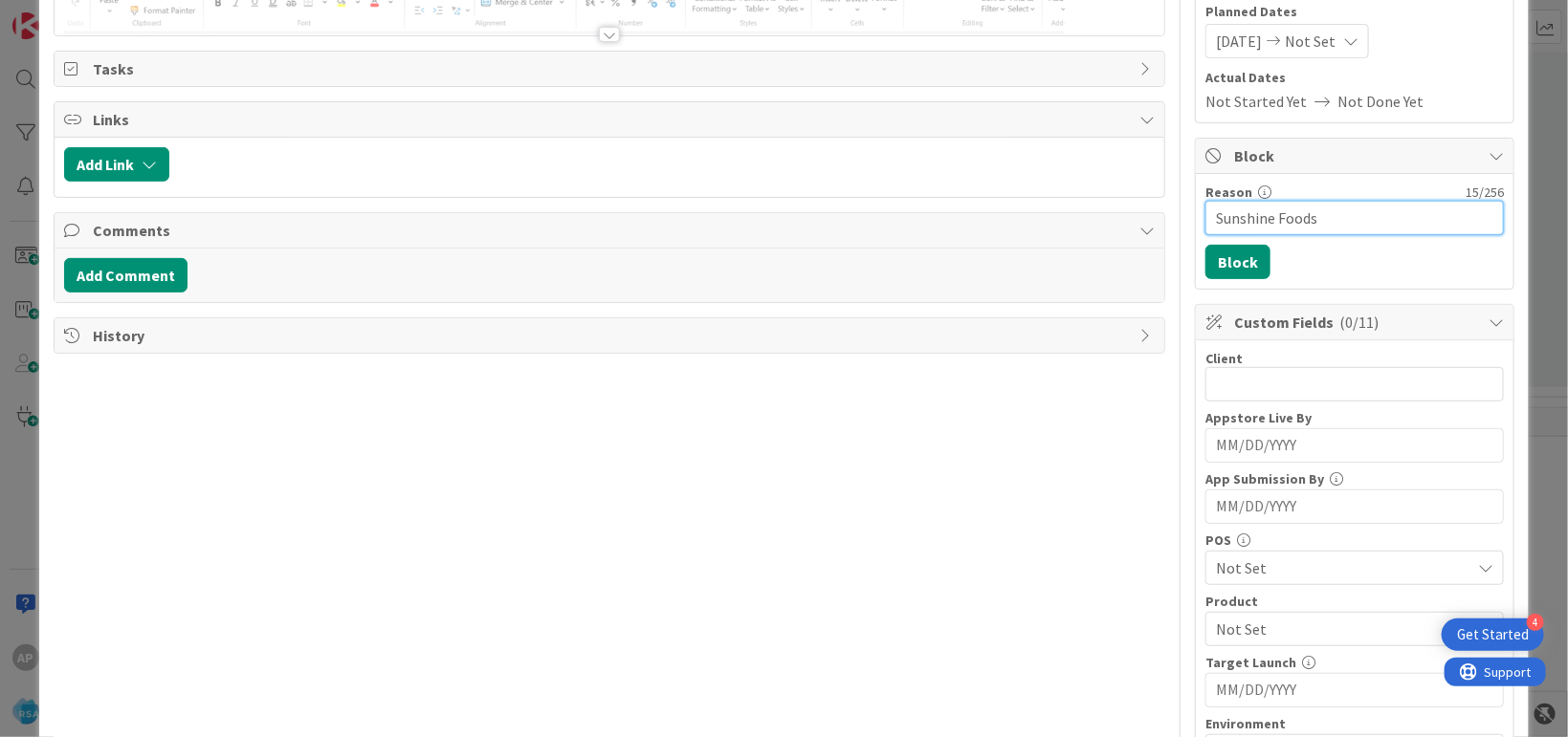
type input "Sunshine Foods"
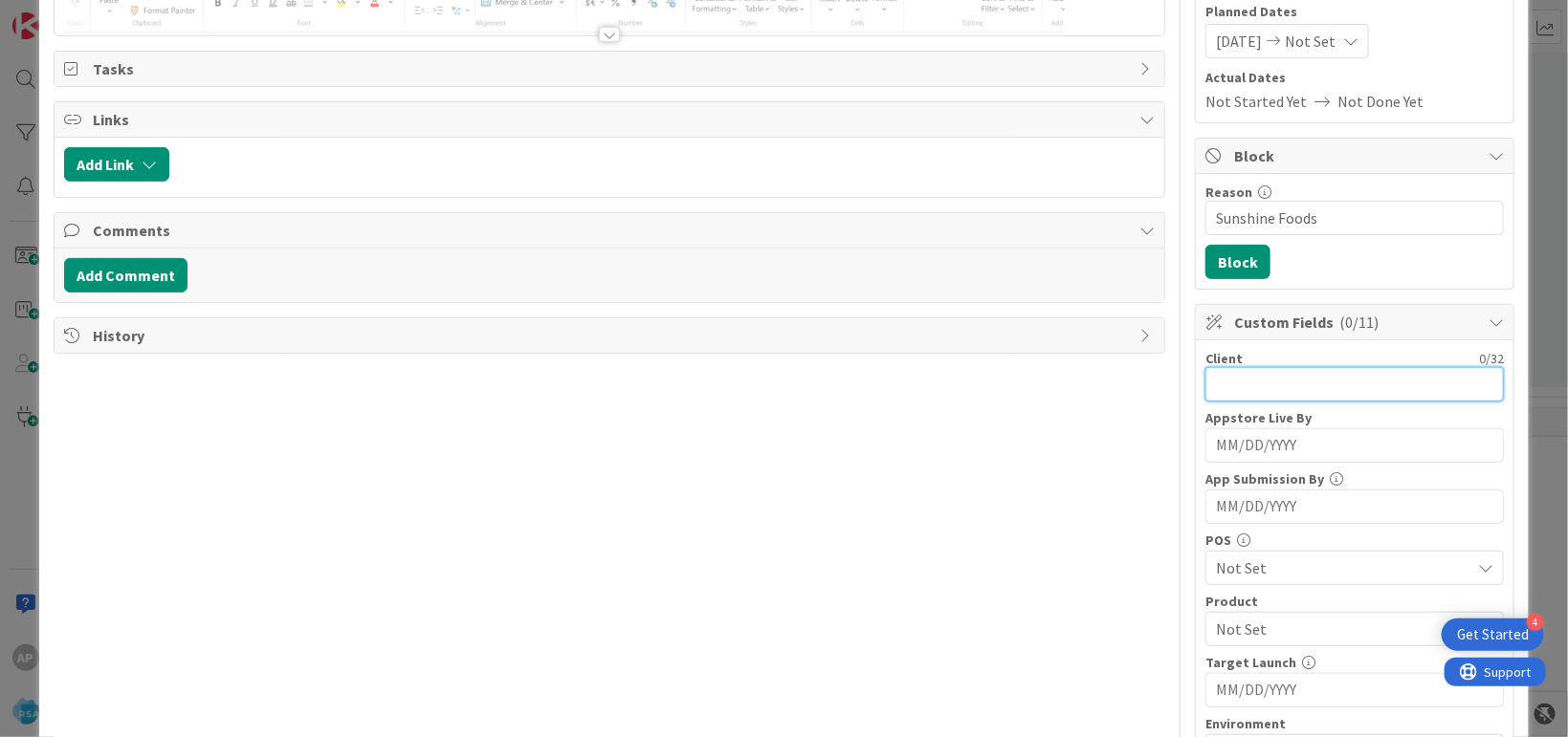
click at [1250, 386] on input "text" at bounding box center [1355, 384] width 298 height 34
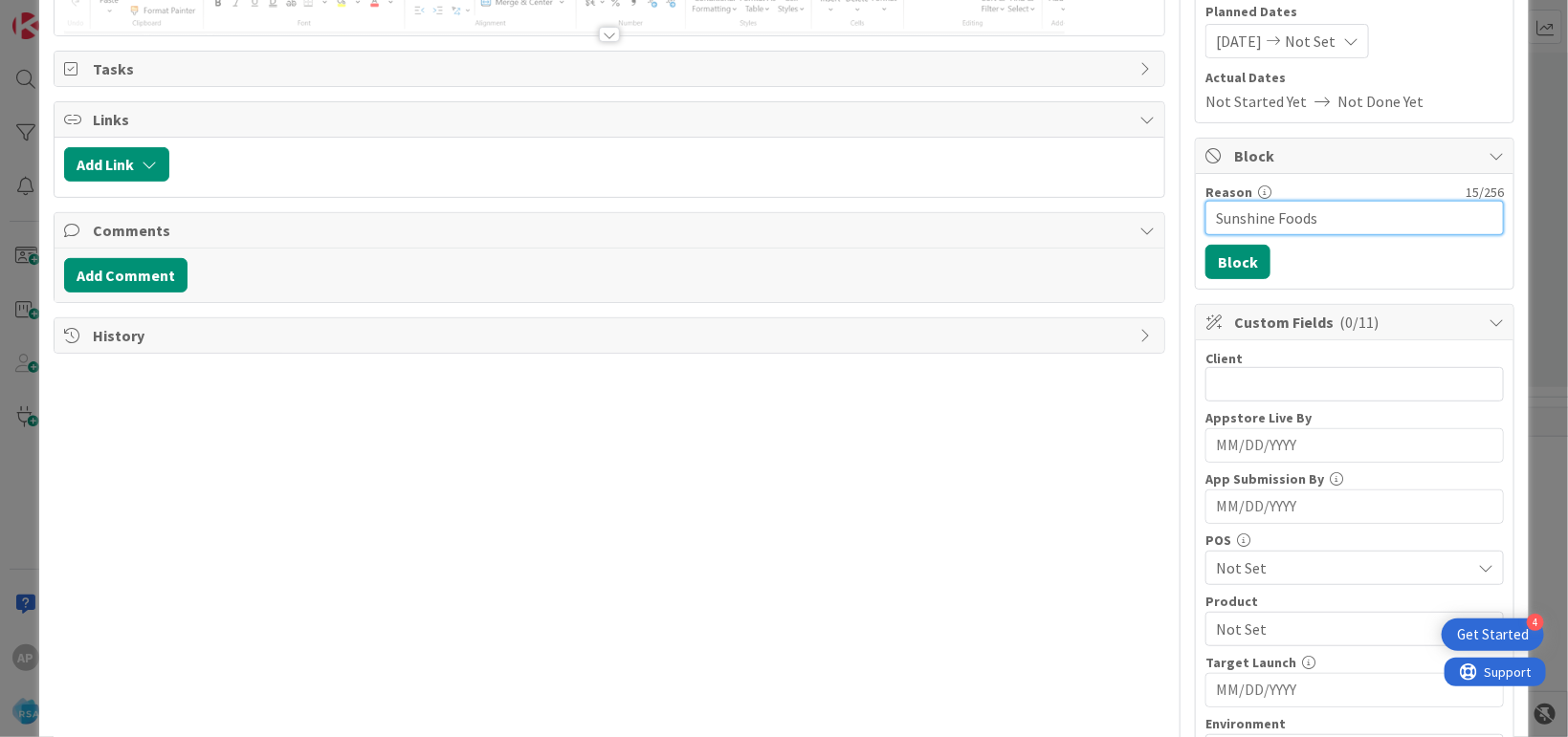
drag, startPoint x: 1327, startPoint y: 218, endPoint x: 1156, endPoint y: 214, distance: 171.0
click at [1206, 214] on input "Sunshine Foods" at bounding box center [1355, 217] width 298 height 34
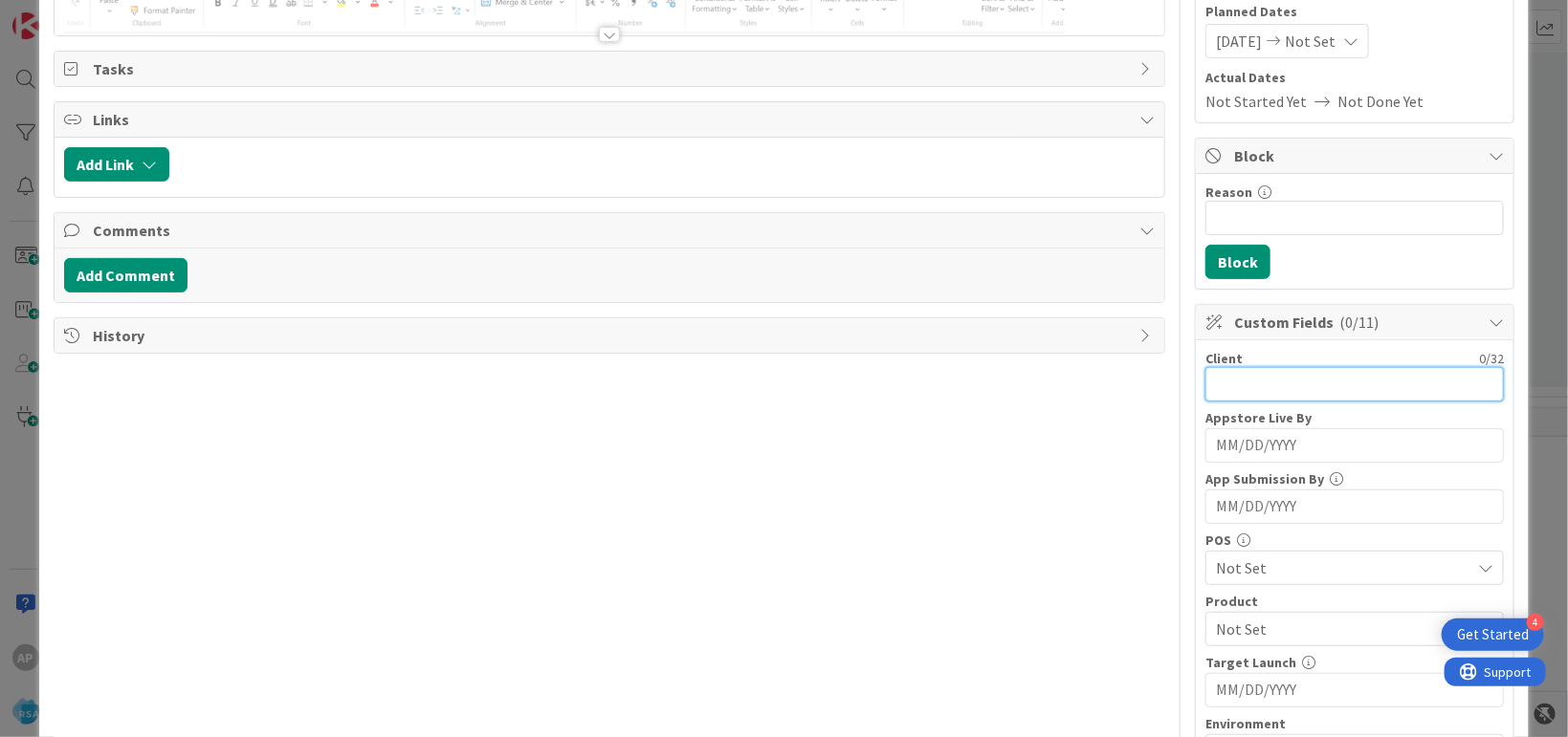
click at [1222, 382] on input "text" at bounding box center [1355, 384] width 298 height 34
paste input "Sunshine Foods"
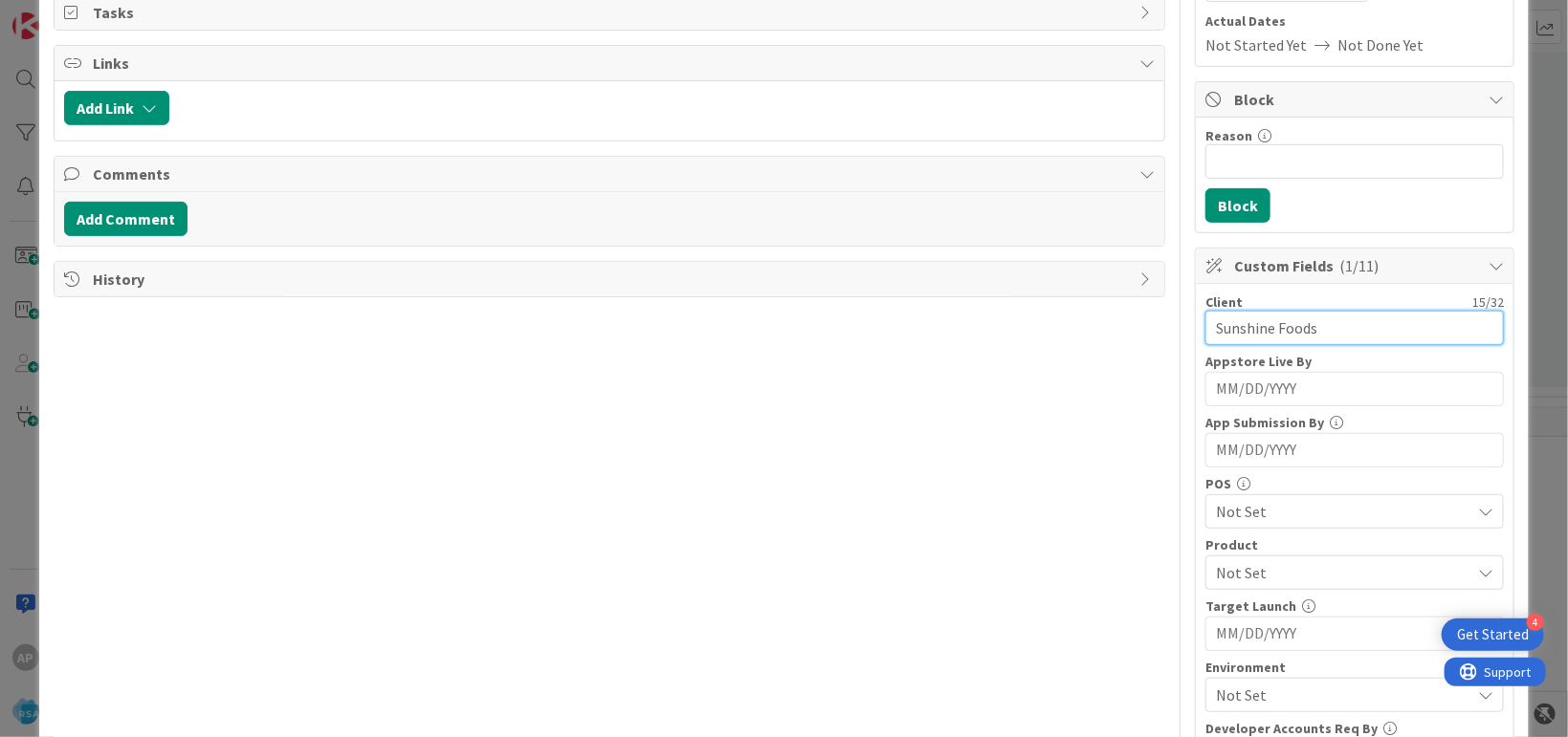
scroll to position [350, 0]
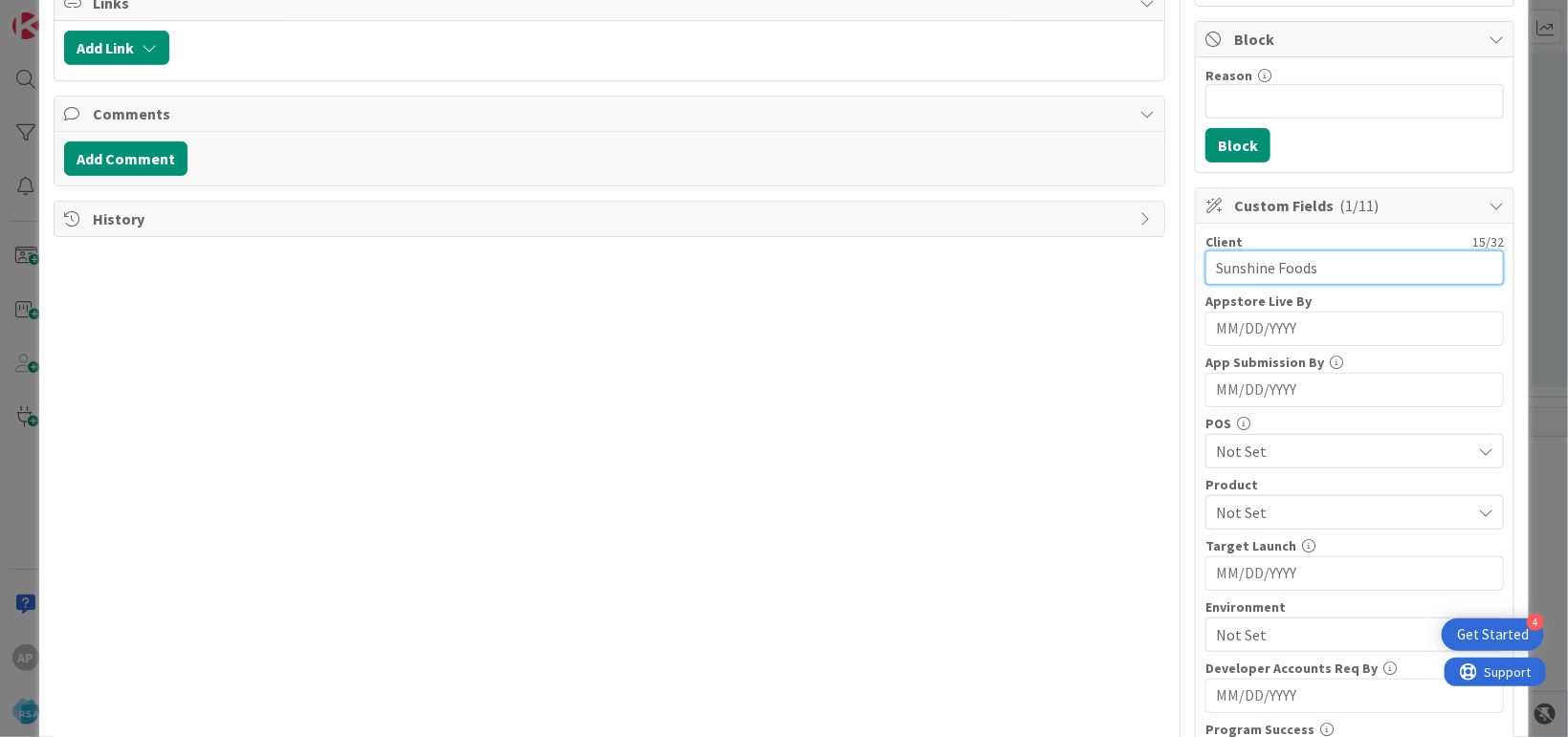
type input "Sunshine Foods"
click at [1249, 513] on span "Not Set" at bounding box center [1342, 513] width 254 height 23
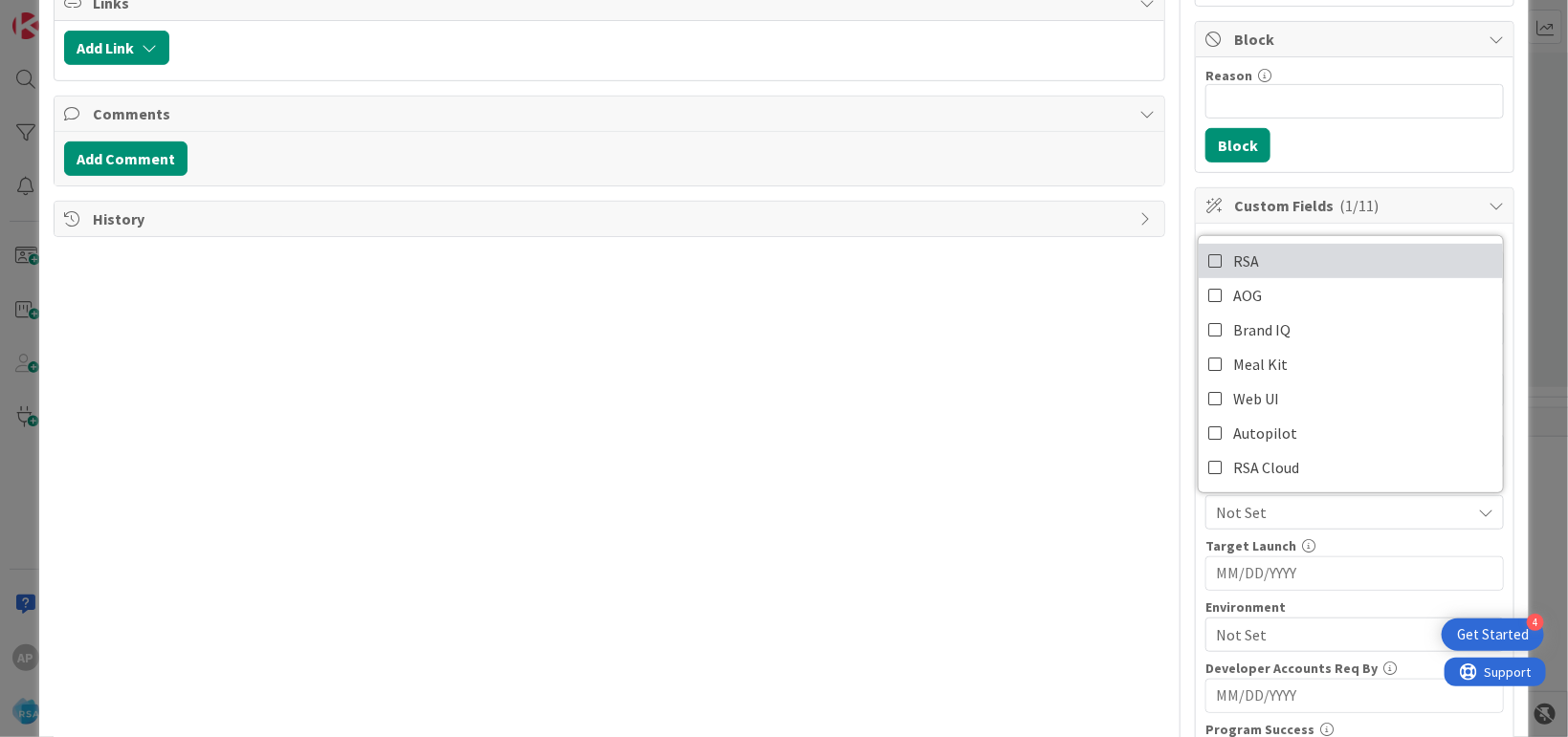
click at [1233, 255] on span "RSA" at bounding box center [1246, 260] width 26 height 28
click at [1009, 304] on div "Title 49 / 128 Support Maintenance - 316767-Sunshine Foods -RSA Description AP …" at bounding box center [609, 425] width 1111 height 1400
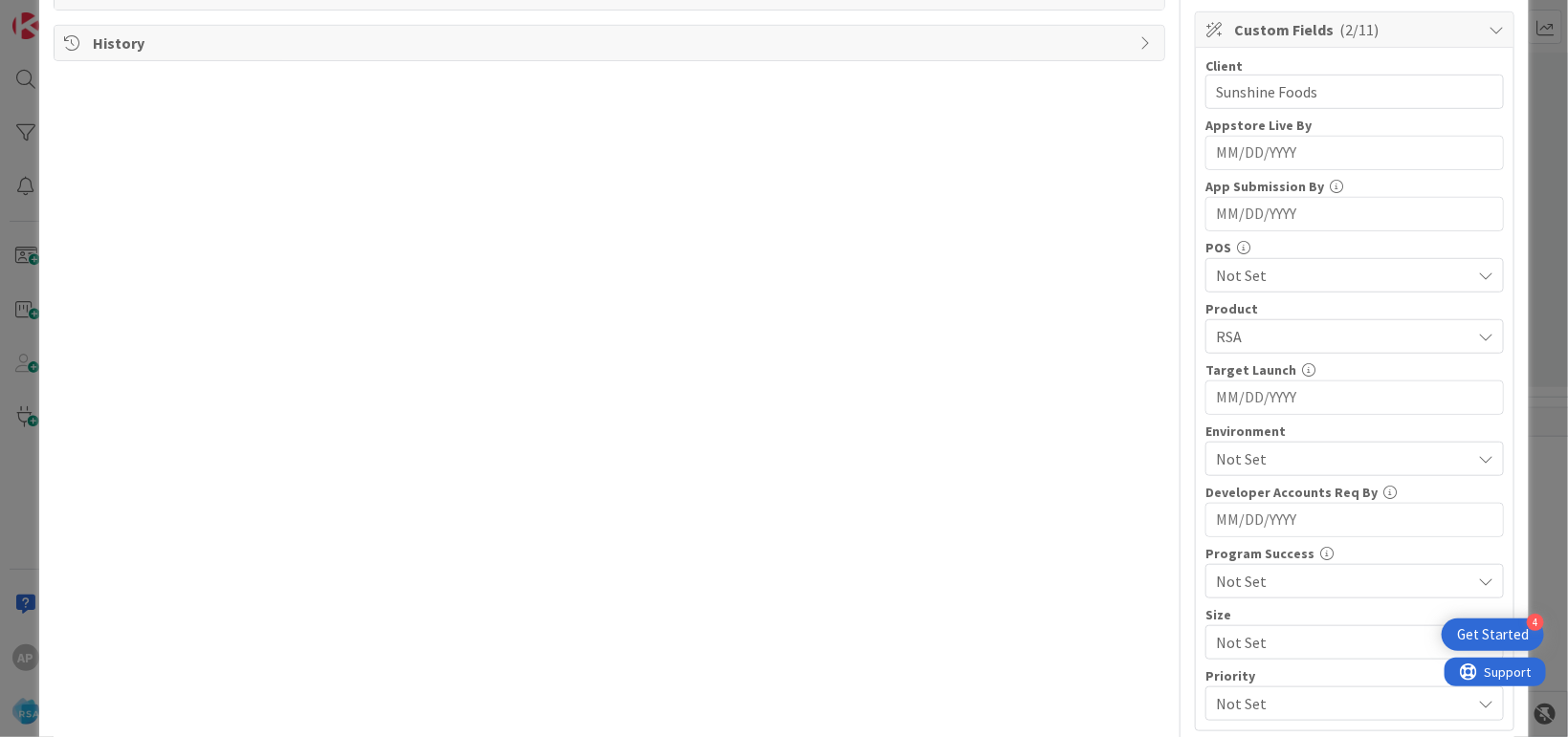
scroll to position [699, 0]
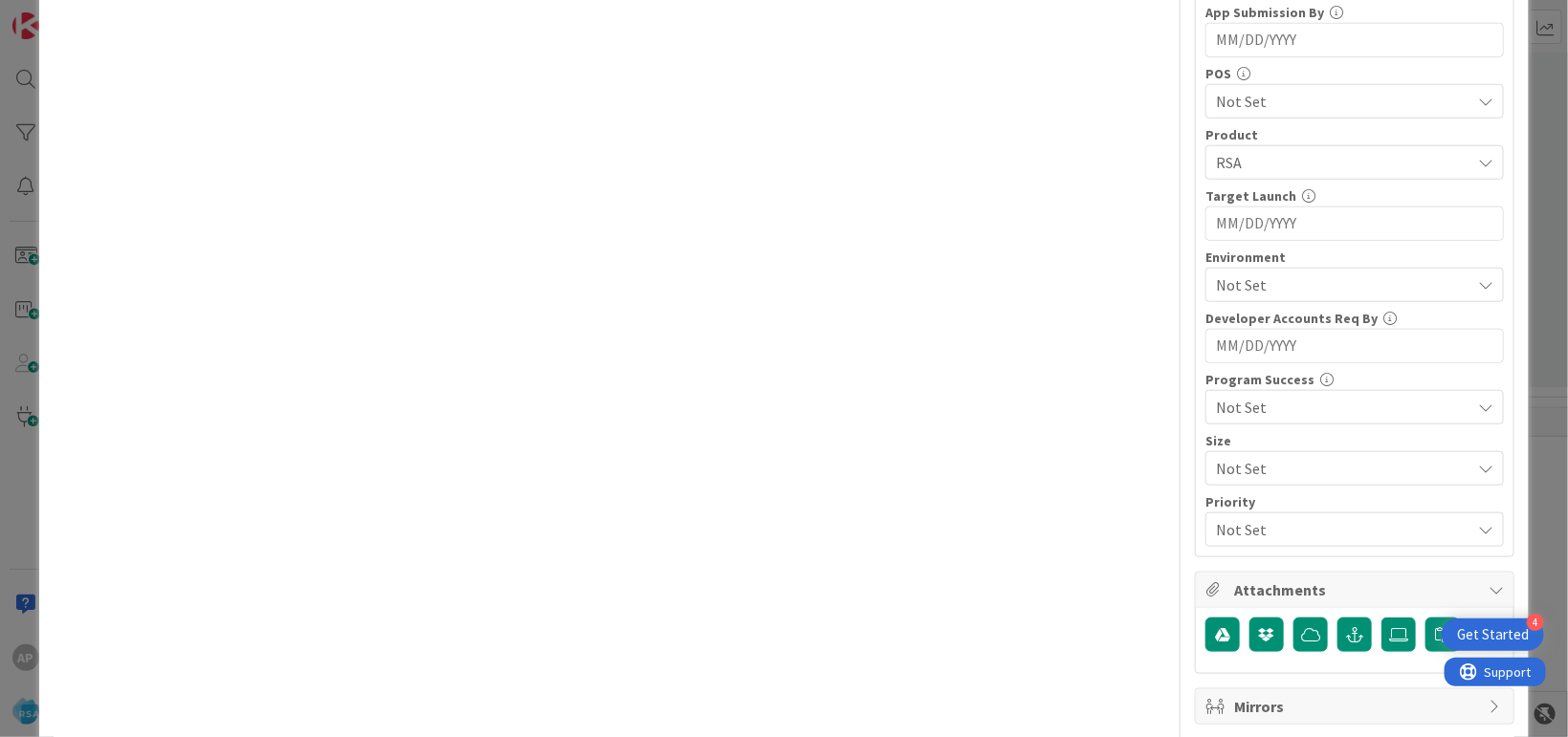
click at [1241, 172] on div "RSA" at bounding box center [1355, 162] width 298 height 34
click at [1233, 288] on span "Not Set" at bounding box center [1342, 285] width 254 height 23
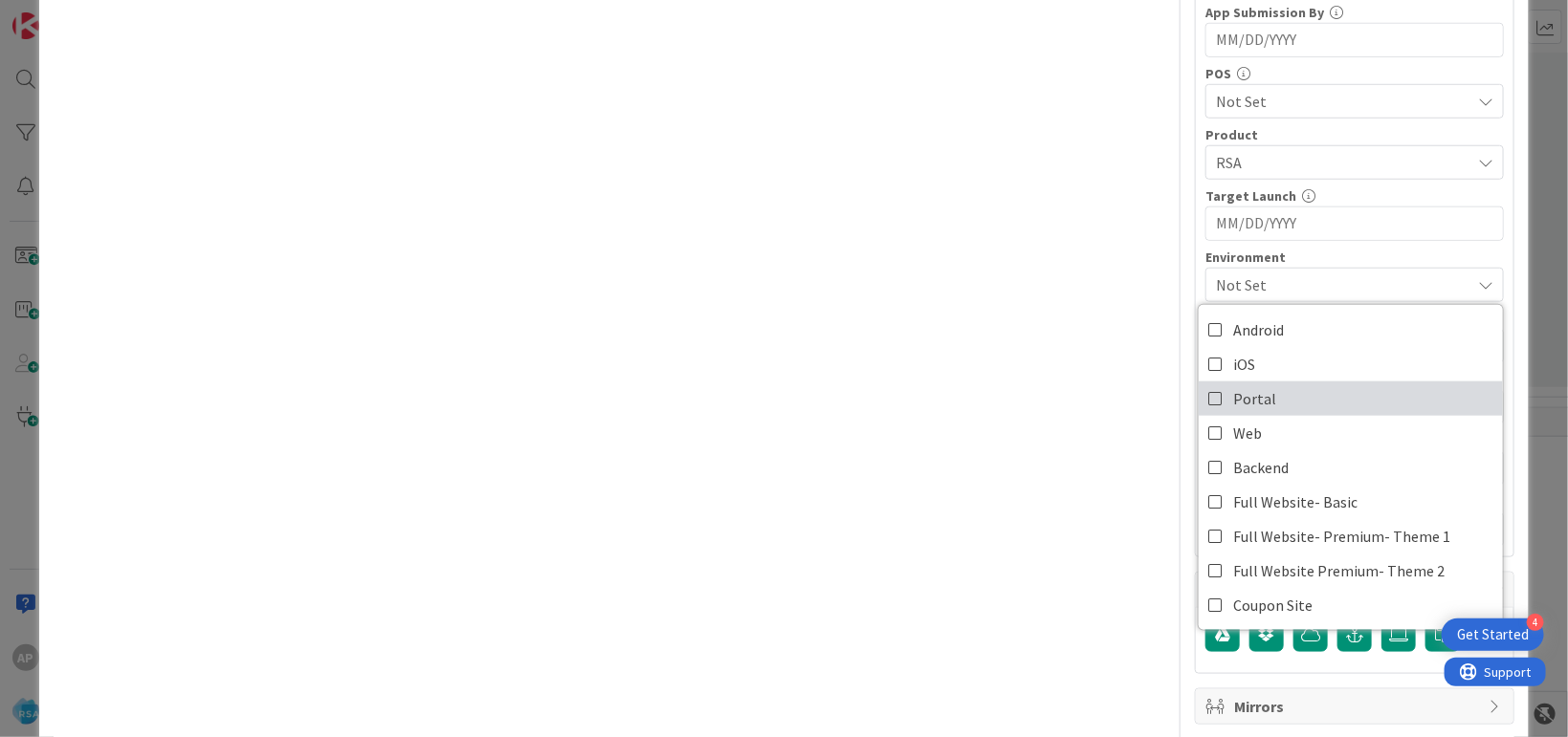
click at [1240, 402] on span "Portal" at bounding box center [1254, 398] width 43 height 28
click at [916, 391] on div "Title 49 / 128 Support Maintenance - 316767-Sunshine Foods -RSA Description AP …" at bounding box center [609, 76] width 1111 height 1400
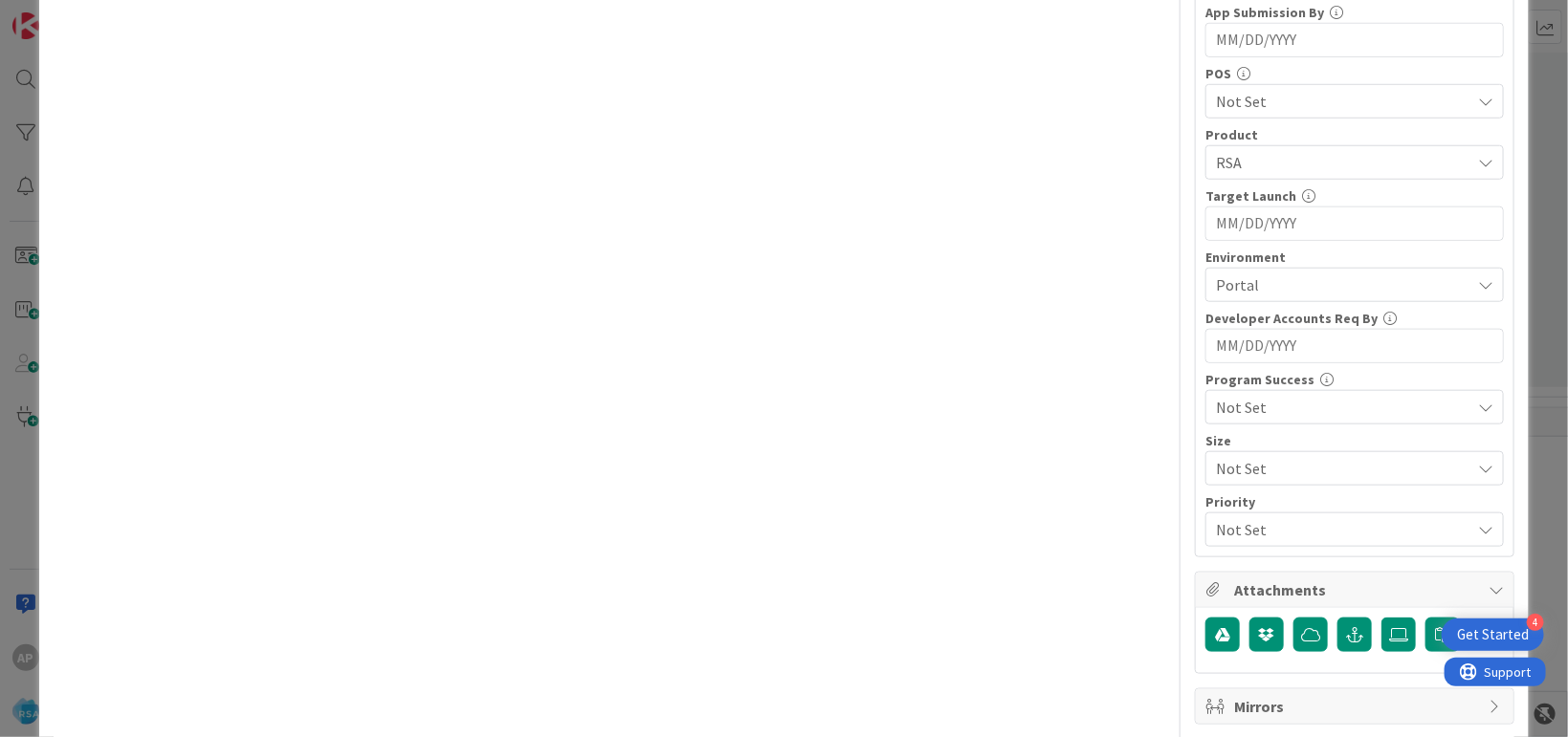
scroll to position [0, 0]
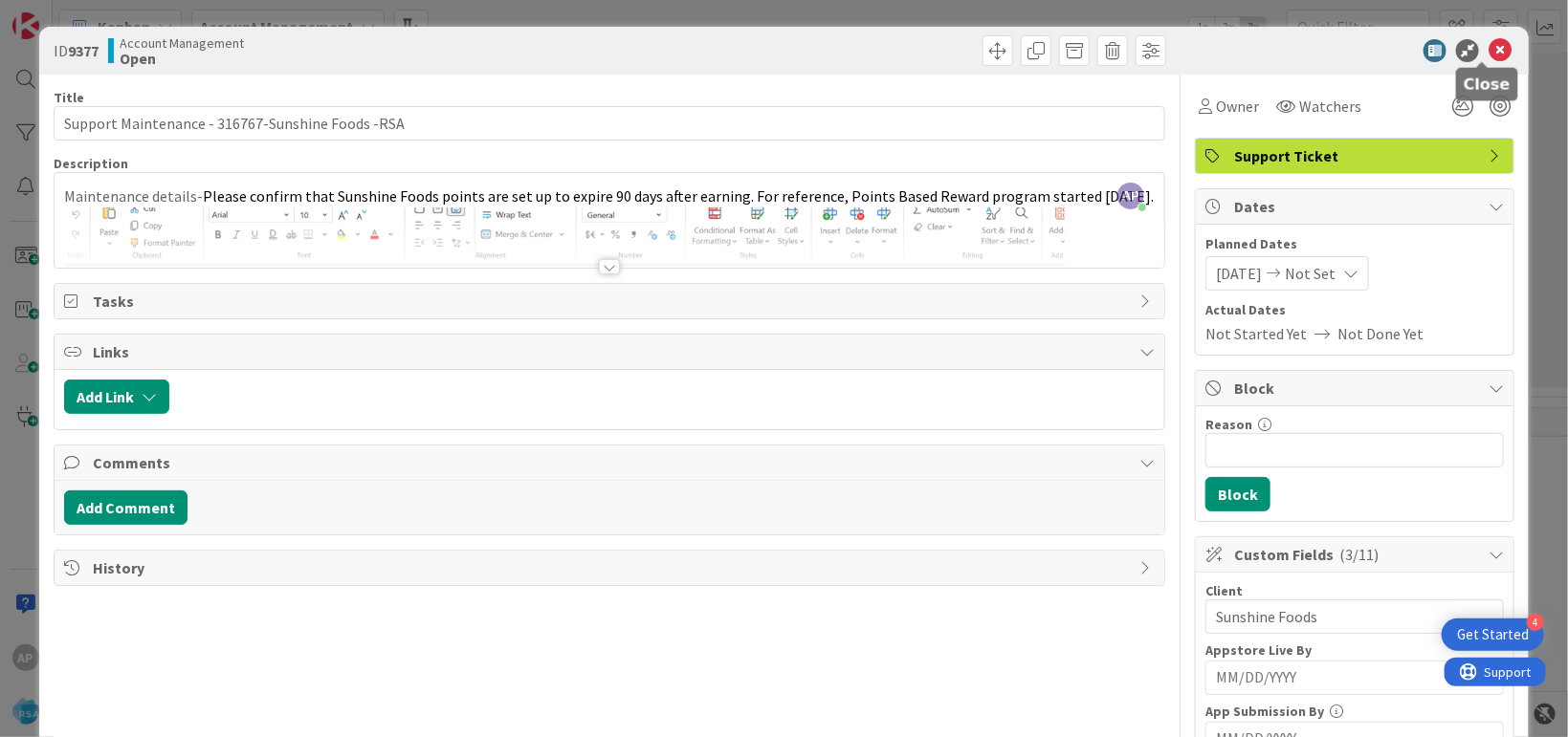
click at [1488, 49] on icon at bounding box center [1500, 51] width 23 height 23
